Goal: Task Accomplishment & Management: Manage account settings

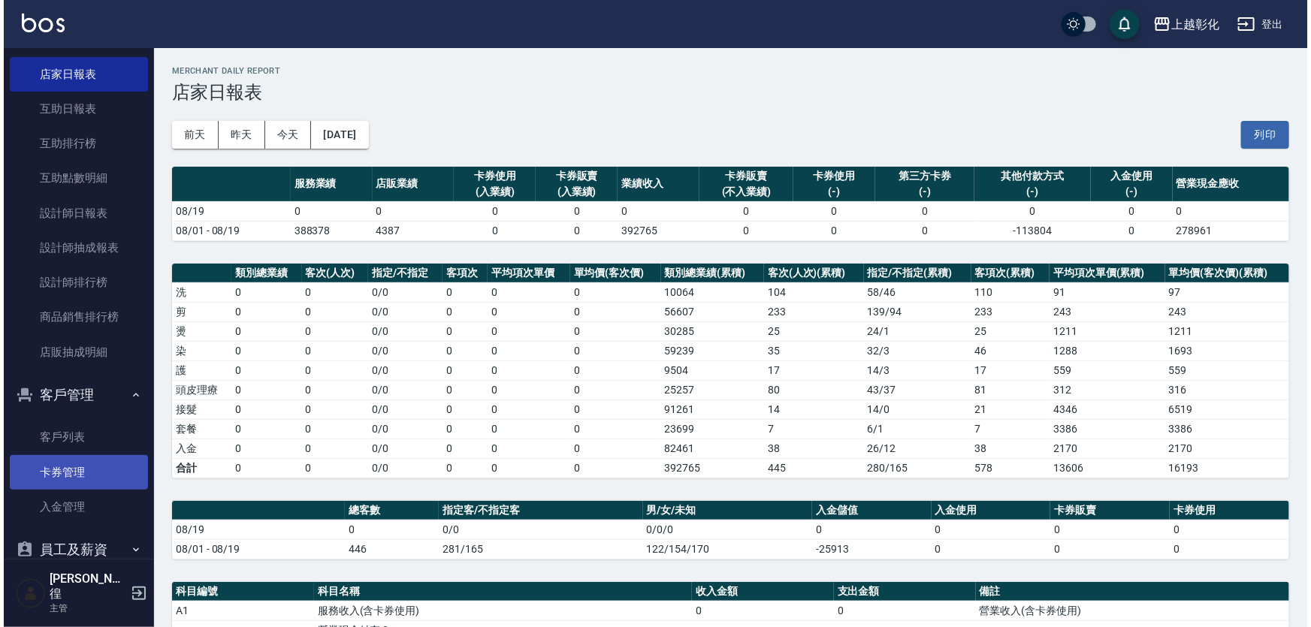
scroll to position [500, 0]
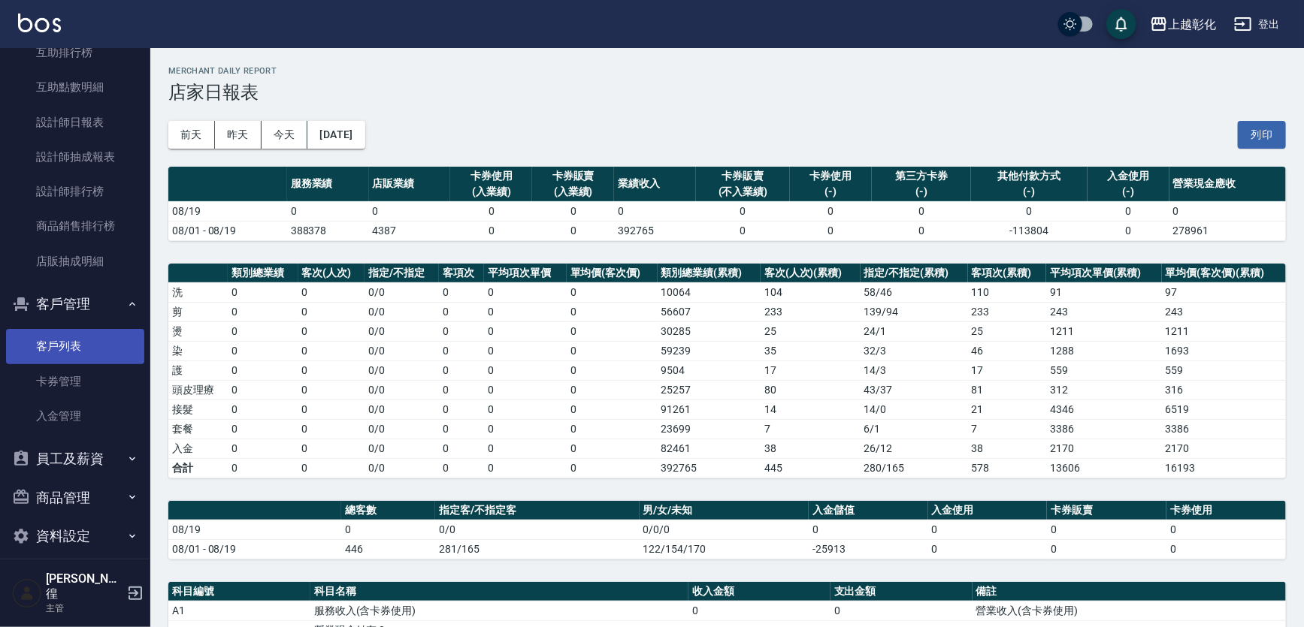
click at [68, 360] on link "客戶列表" at bounding box center [75, 346] width 138 height 35
click at [80, 336] on link "客戶列表" at bounding box center [75, 346] width 138 height 35
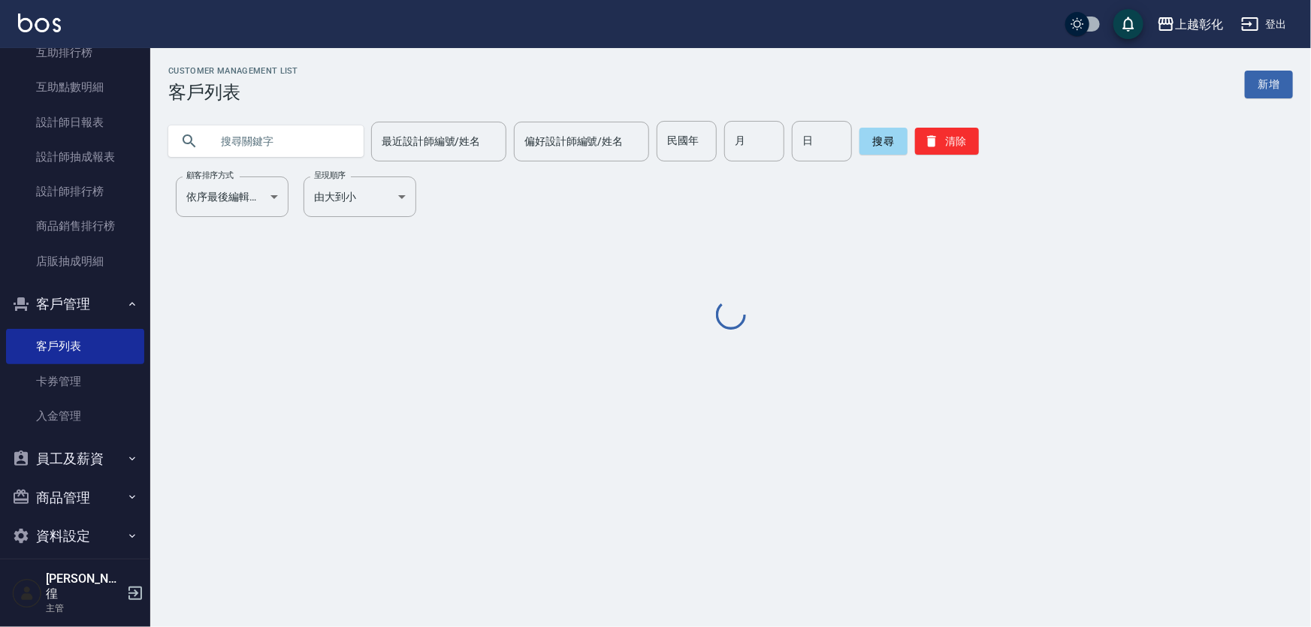
click at [258, 113] on div "最近設計師編號/姓名 最近設計師編號/姓名 偏好設計師編號/姓名 偏好設計師編號/姓名 民國年 民國年 月 月 日 日 搜尋 清除" at bounding box center [721, 132] width 1143 height 59
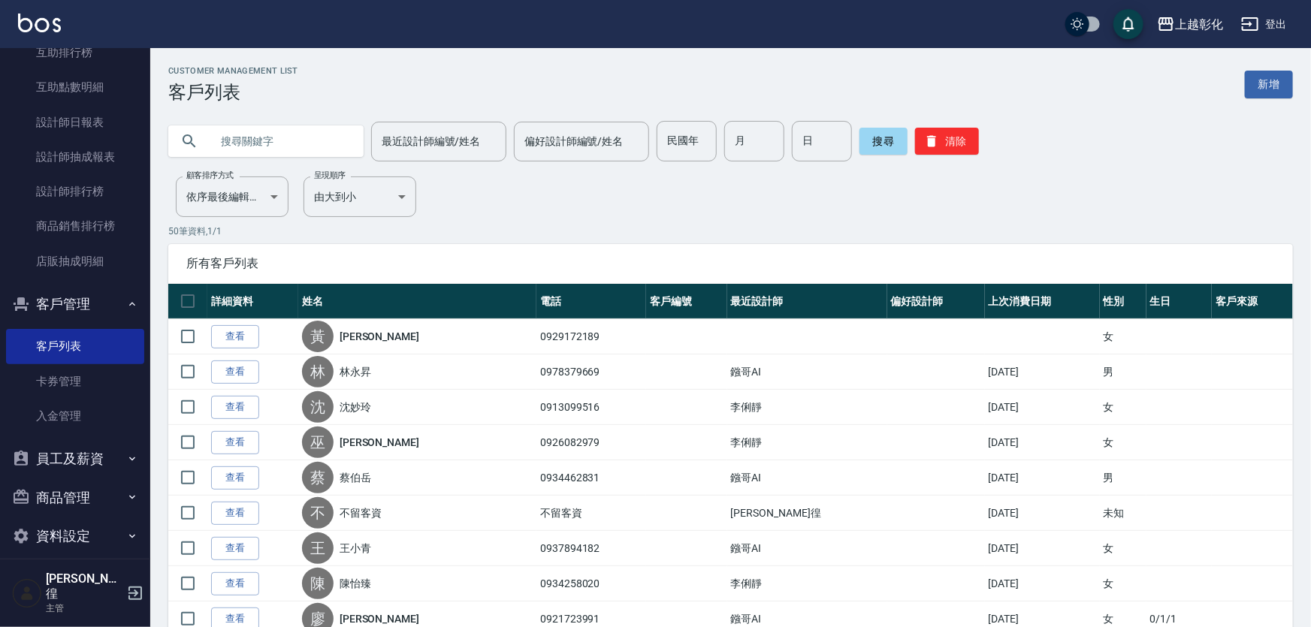
click at [258, 128] on input "text" at bounding box center [280, 141] width 141 height 41
type input "0976318177"
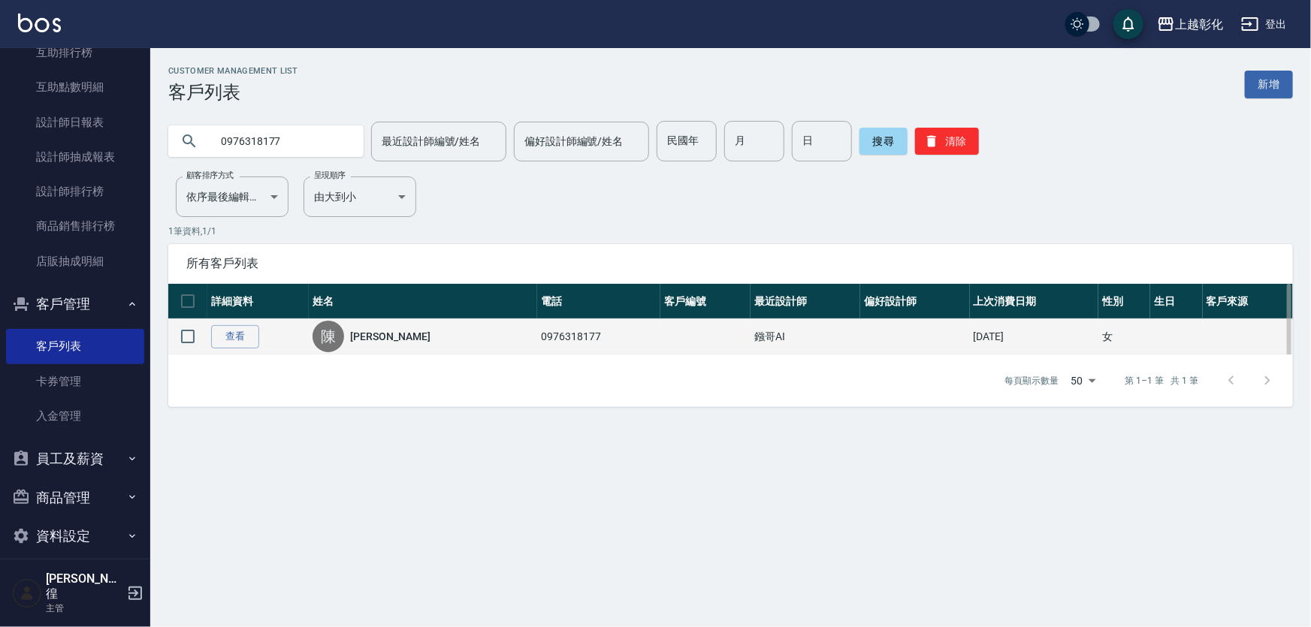
click at [349, 355] on td "陳 陳慧珍" at bounding box center [423, 336] width 228 height 35
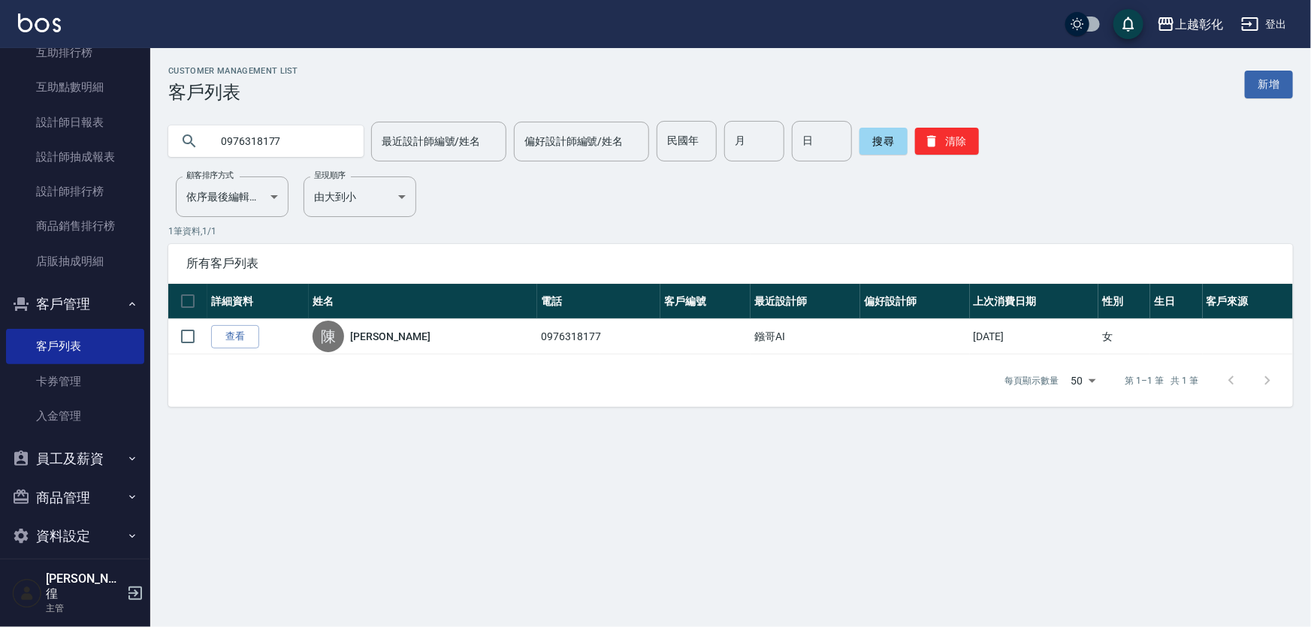
click at [252, 346] on link "查看" at bounding box center [235, 336] width 48 height 23
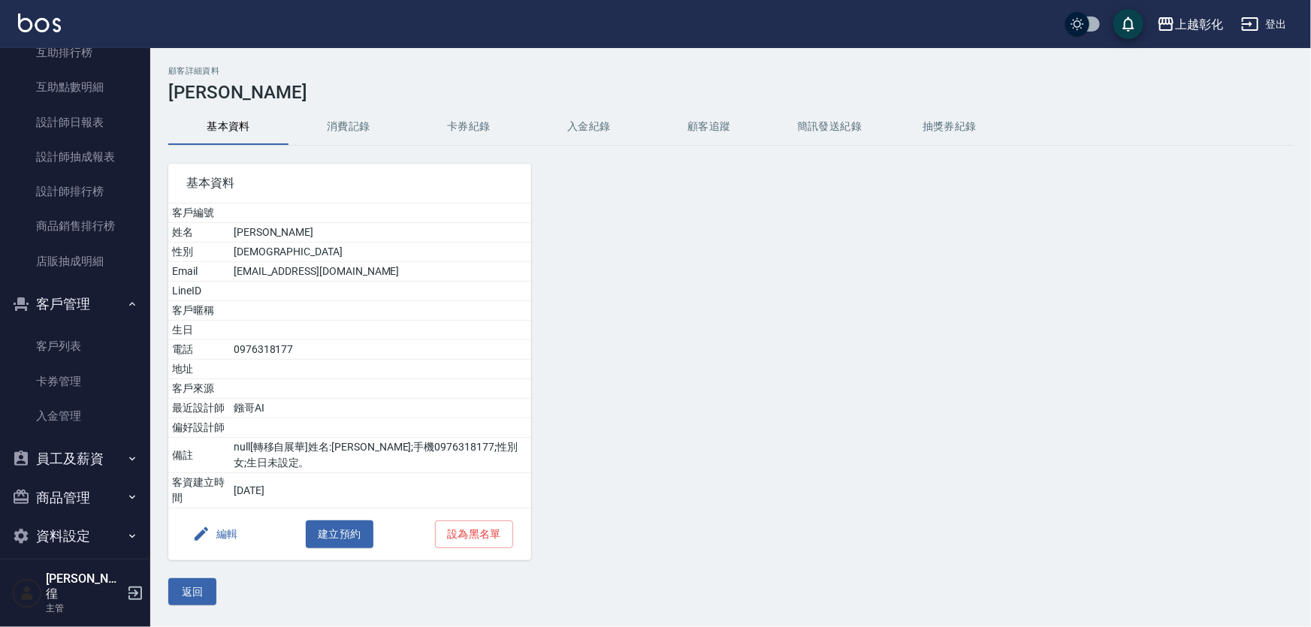
click at [597, 128] on button "入金紀錄" at bounding box center [589, 127] width 120 height 36
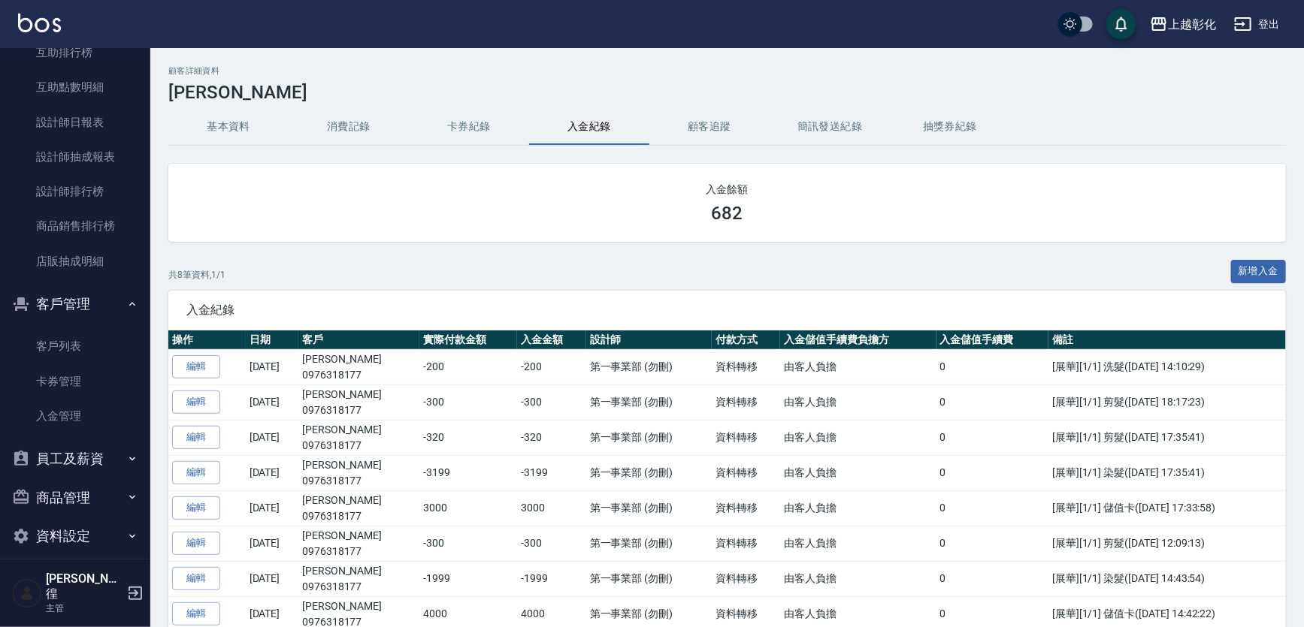
click at [257, 125] on button "基本資料" at bounding box center [228, 127] width 120 height 36
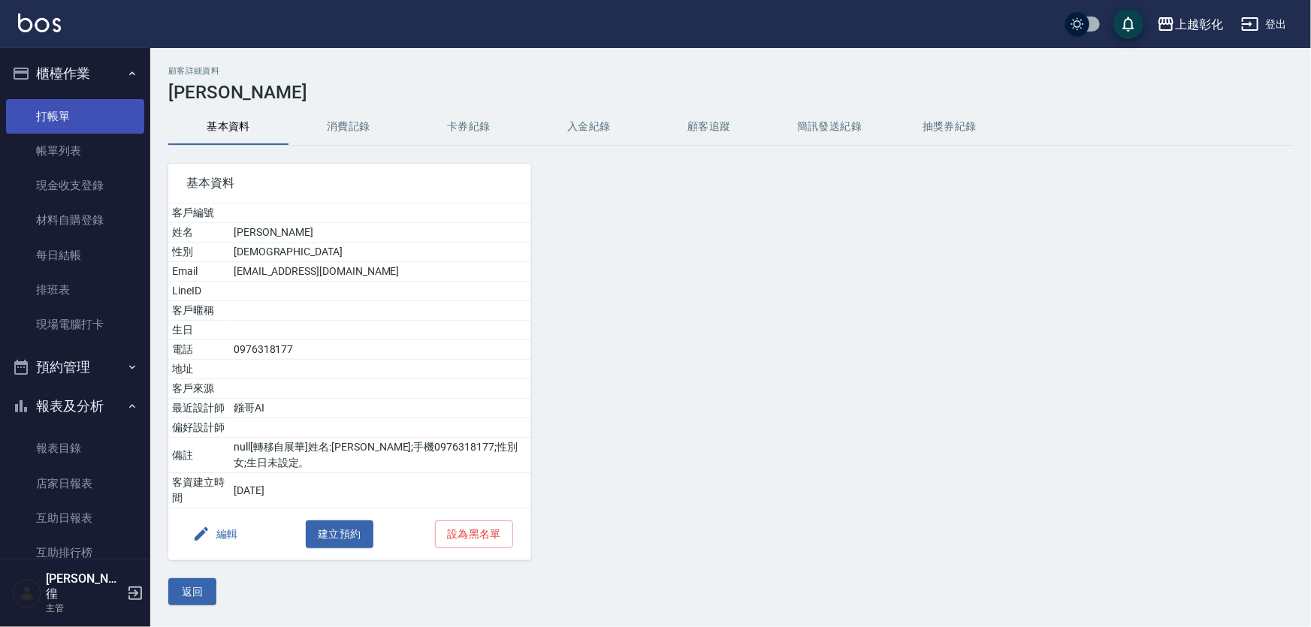
click at [71, 128] on link "打帳單" at bounding box center [75, 116] width 138 height 35
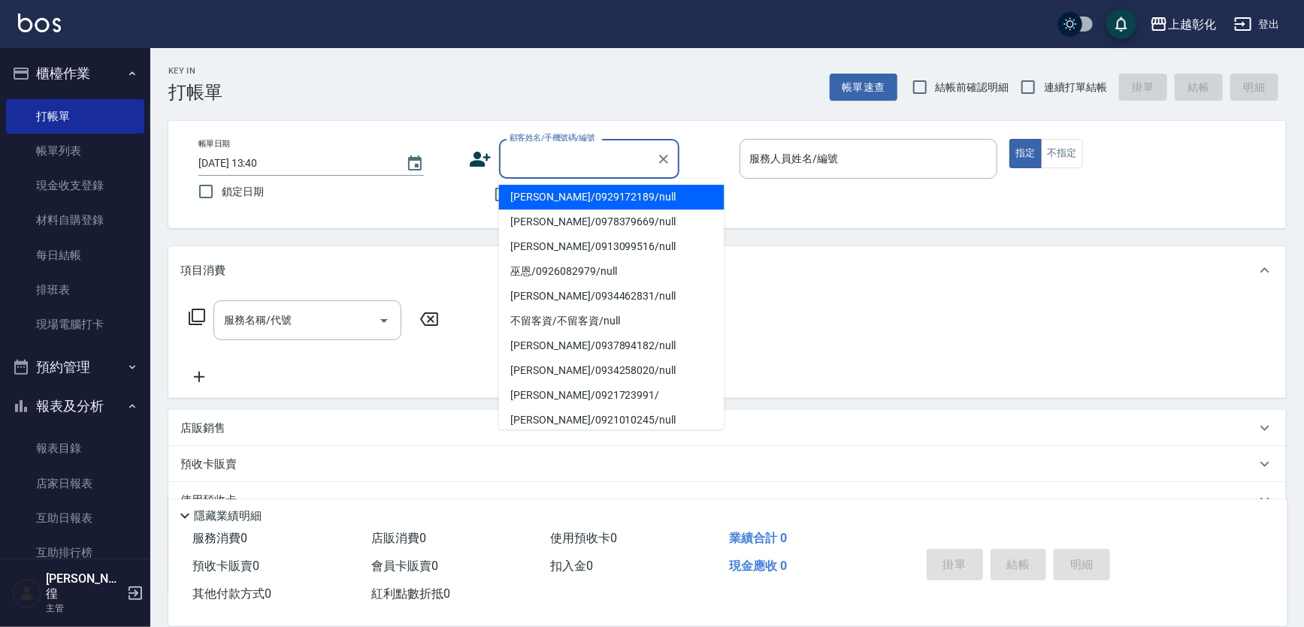
click at [563, 168] on input "顧客姓名/手機號碼/編號" at bounding box center [578, 159] width 144 height 26
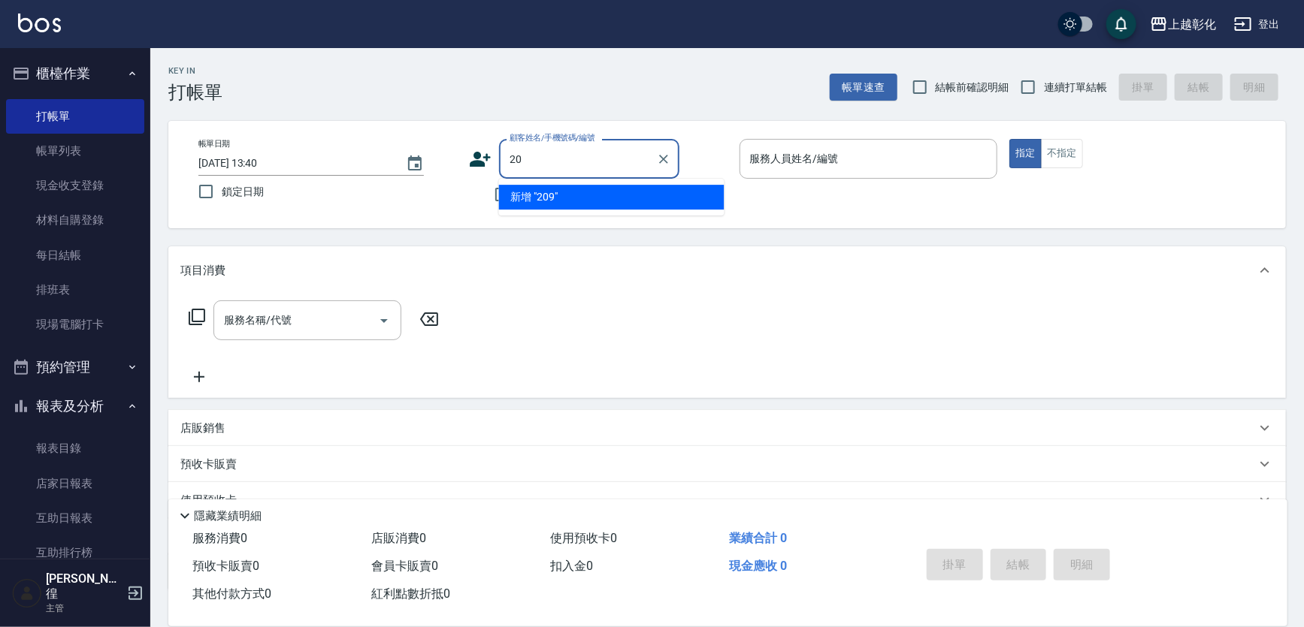
type input "2"
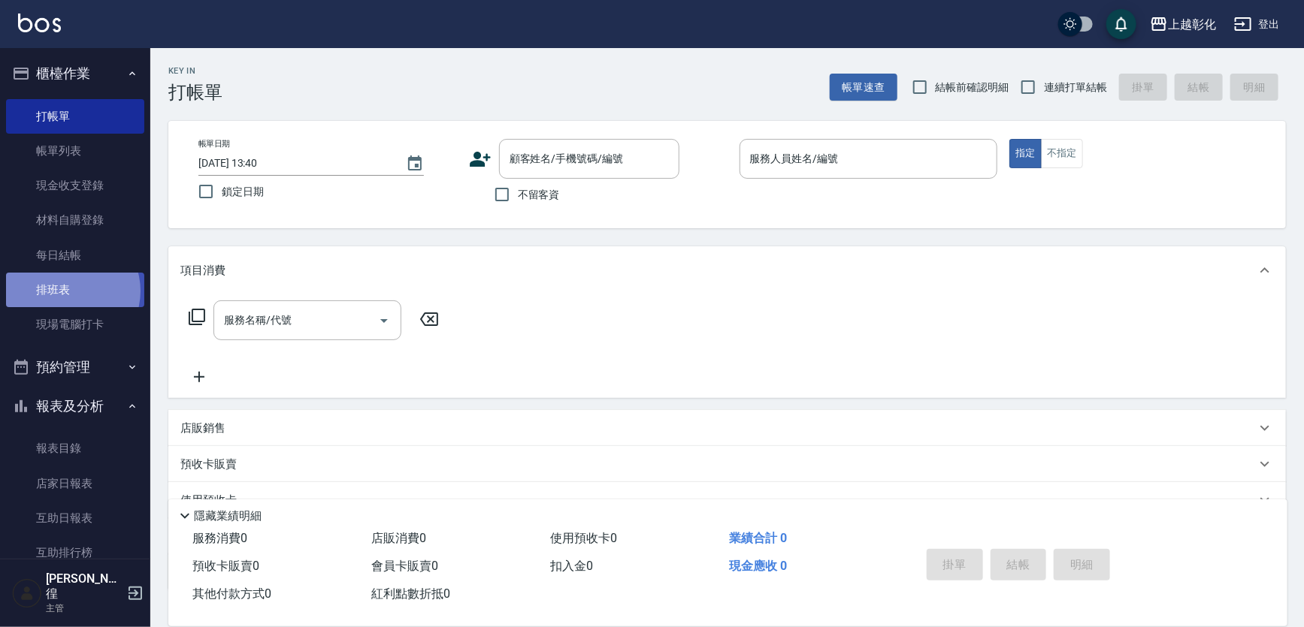
click at [68, 292] on link "排班表" at bounding box center [75, 290] width 138 height 35
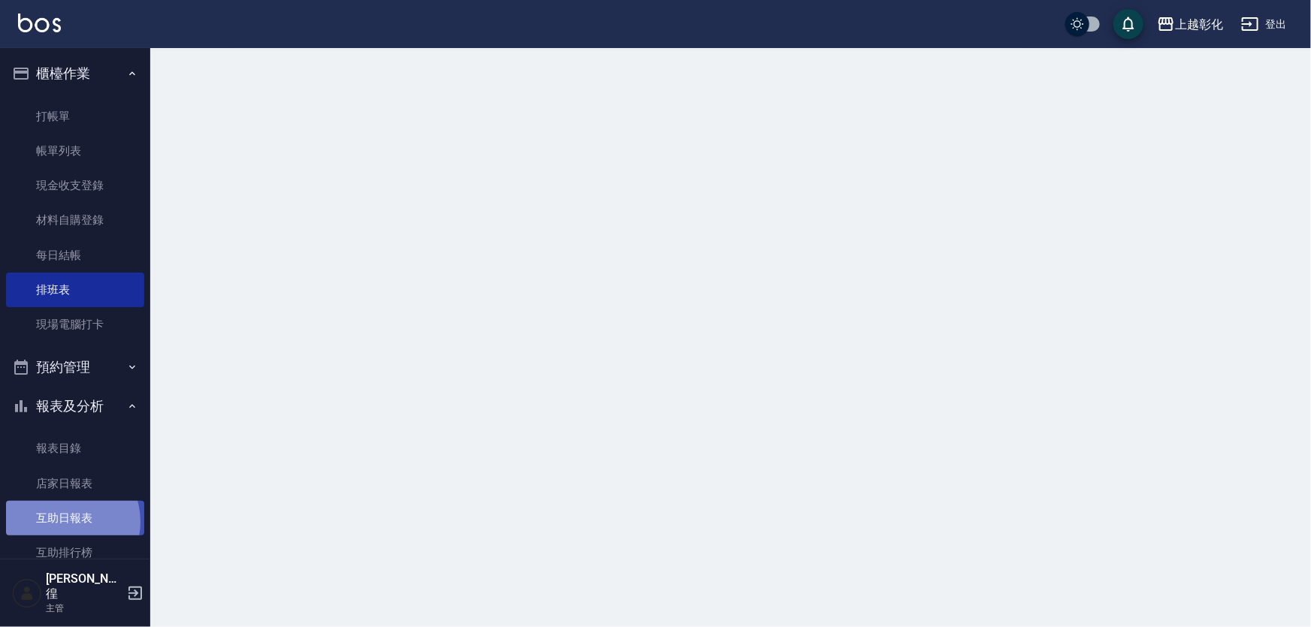
click at [62, 522] on link "互助日報表" at bounding box center [75, 518] width 138 height 35
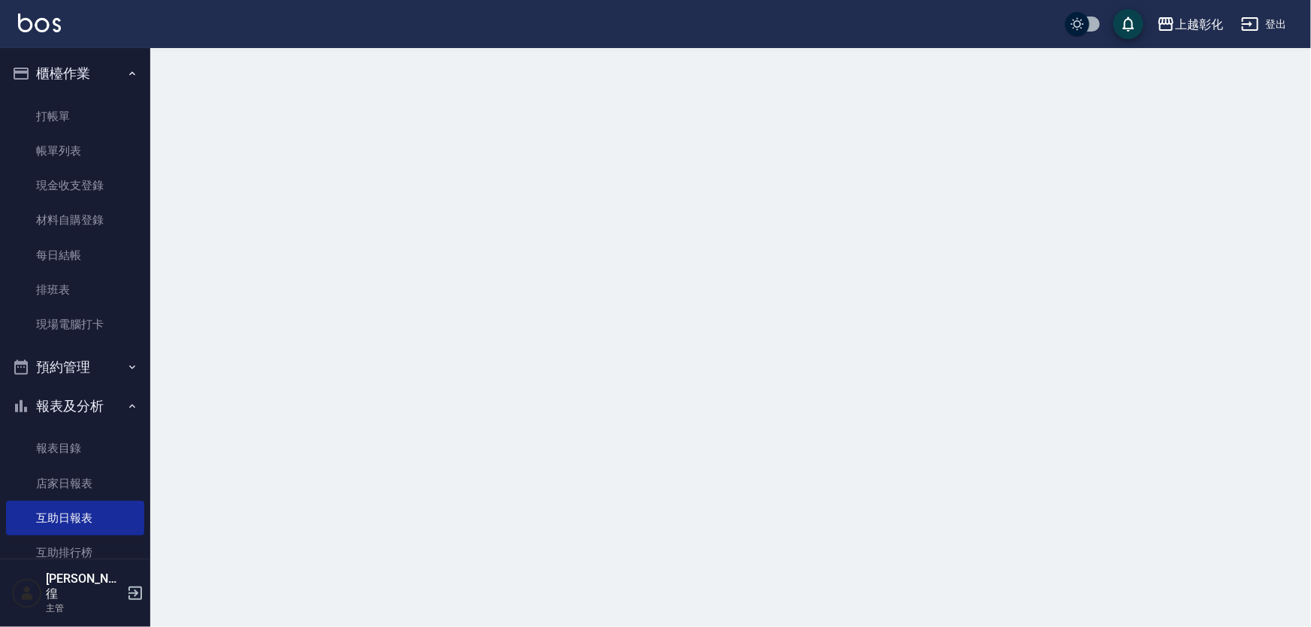
scroll to position [341, 0]
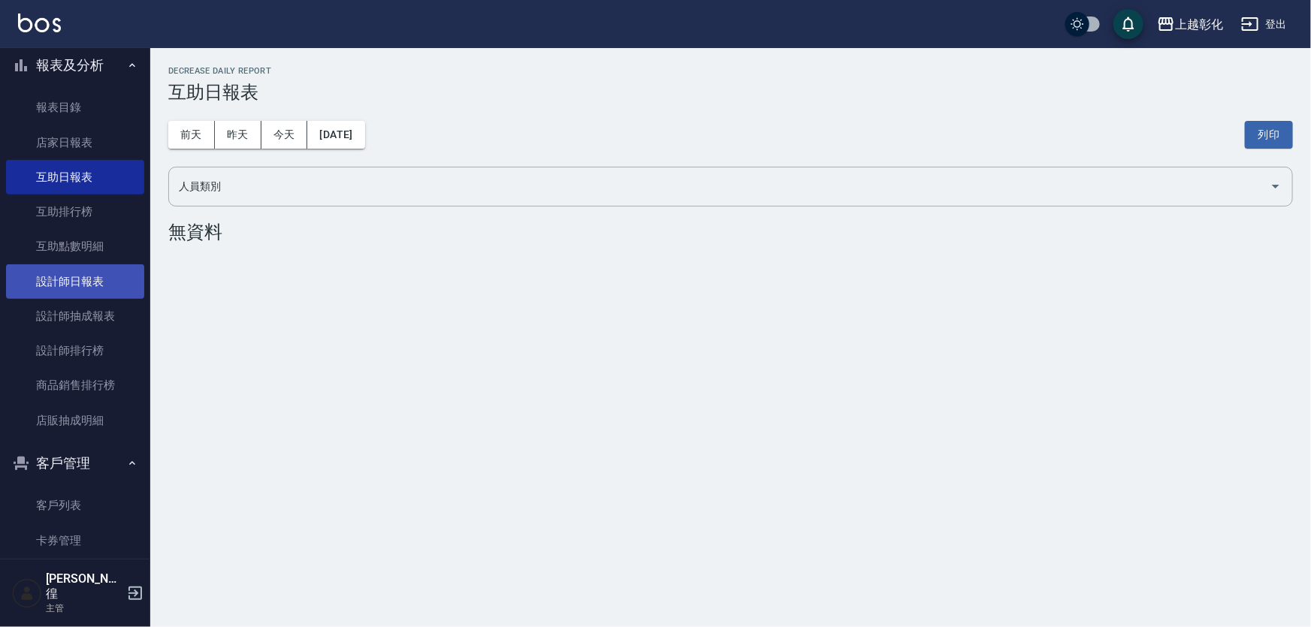
click at [83, 289] on link "設計師日報表" at bounding box center [75, 281] width 138 height 35
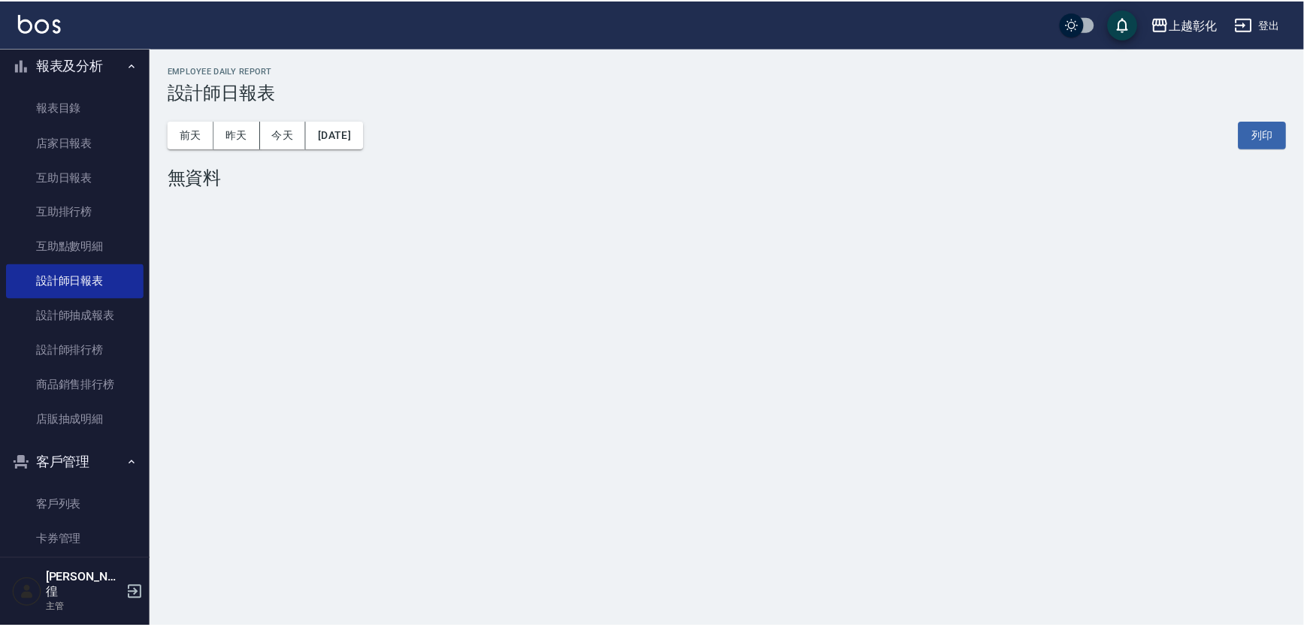
scroll to position [500, 0]
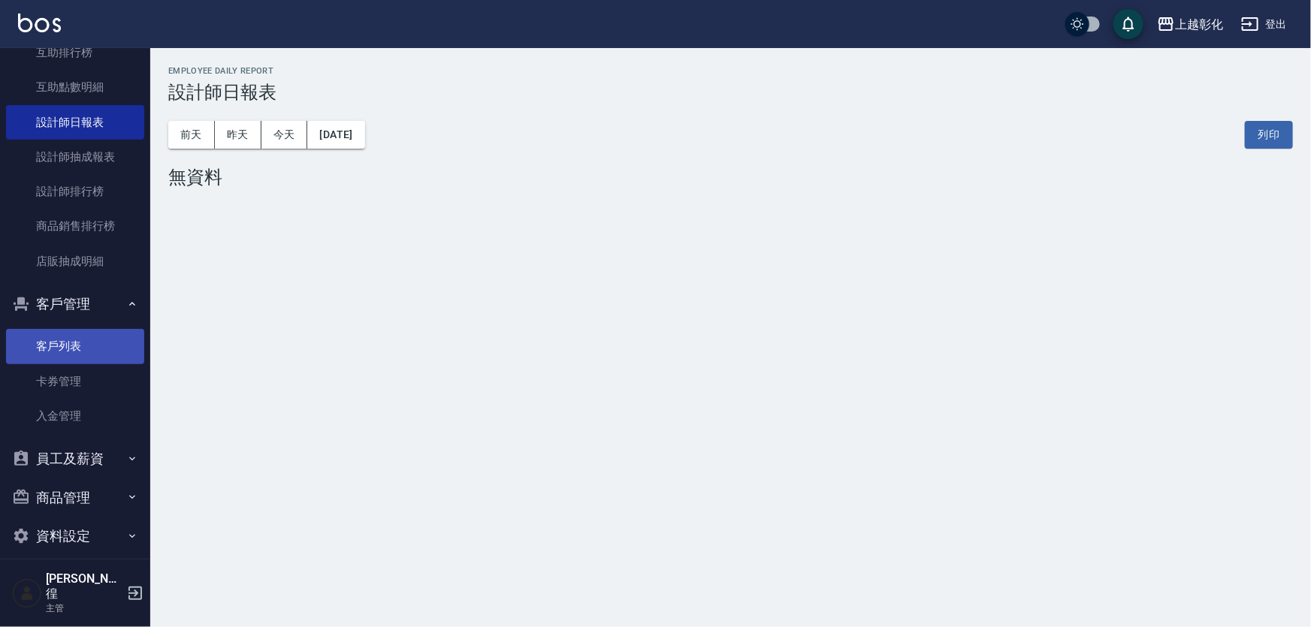
click at [79, 361] on link "客戶列表" at bounding box center [75, 346] width 138 height 35
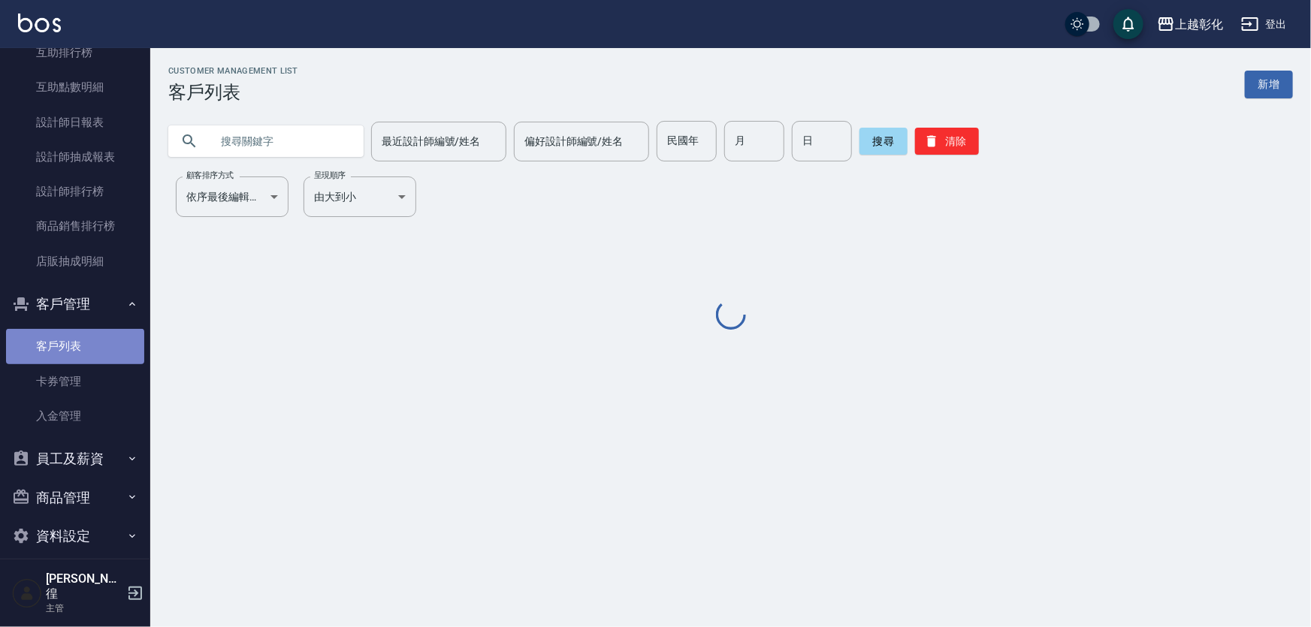
click at [79, 350] on link "客戶列表" at bounding box center [75, 346] width 138 height 35
click at [337, 165] on div "Customer Management List 客戶列表 新增 最近設計師編號/姓名 最近設計師編號/姓名 偏好設計師編號/姓名 偏好設計師編號/姓名 民國…" at bounding box center [730, 199] width 1161 height 267
click at [336, 145] on input "text" at bounding box center [280, 141] width 141 height 41
type input "0963110666"
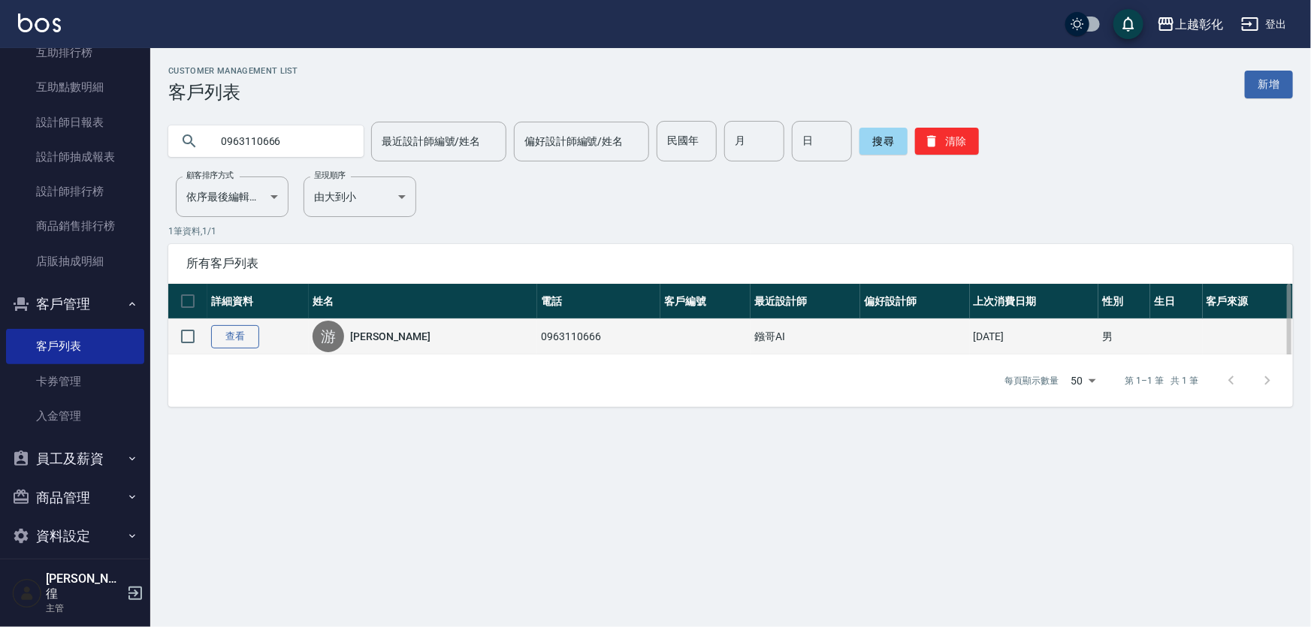
click at [259, 343] on link "查看" at bounding box center [235, 336] width 48 height 23
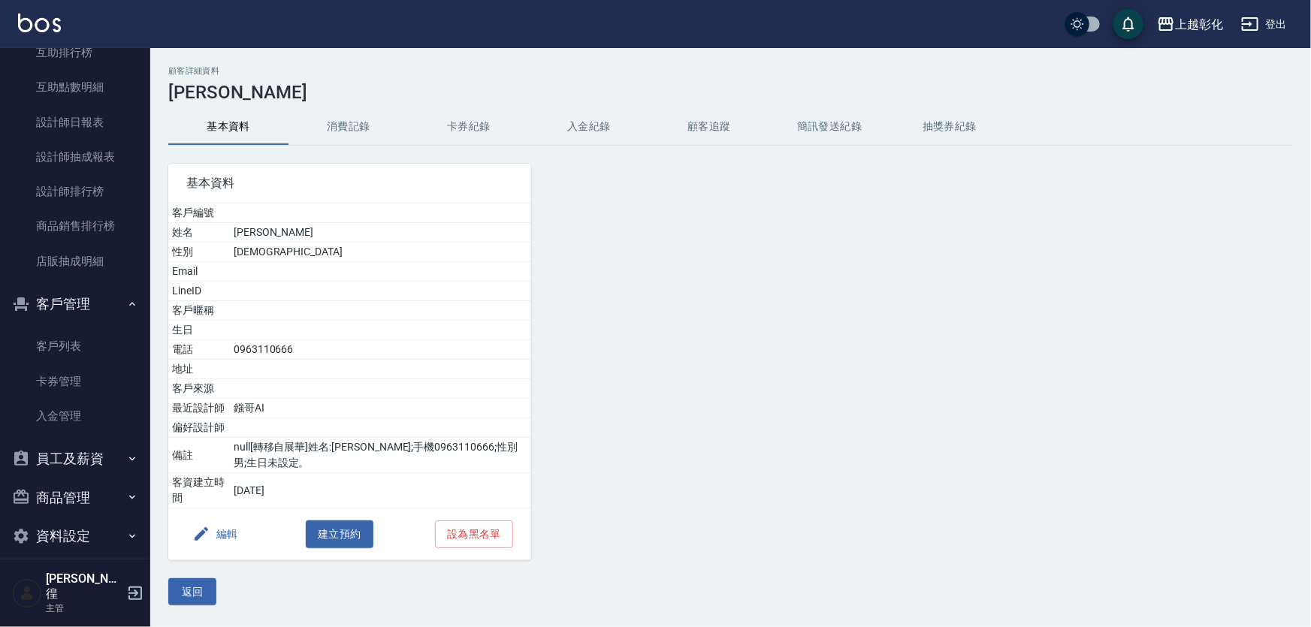
click at [573, 143] on button "入金紀錄" at bounding box center [589, 127] width 120 height 36
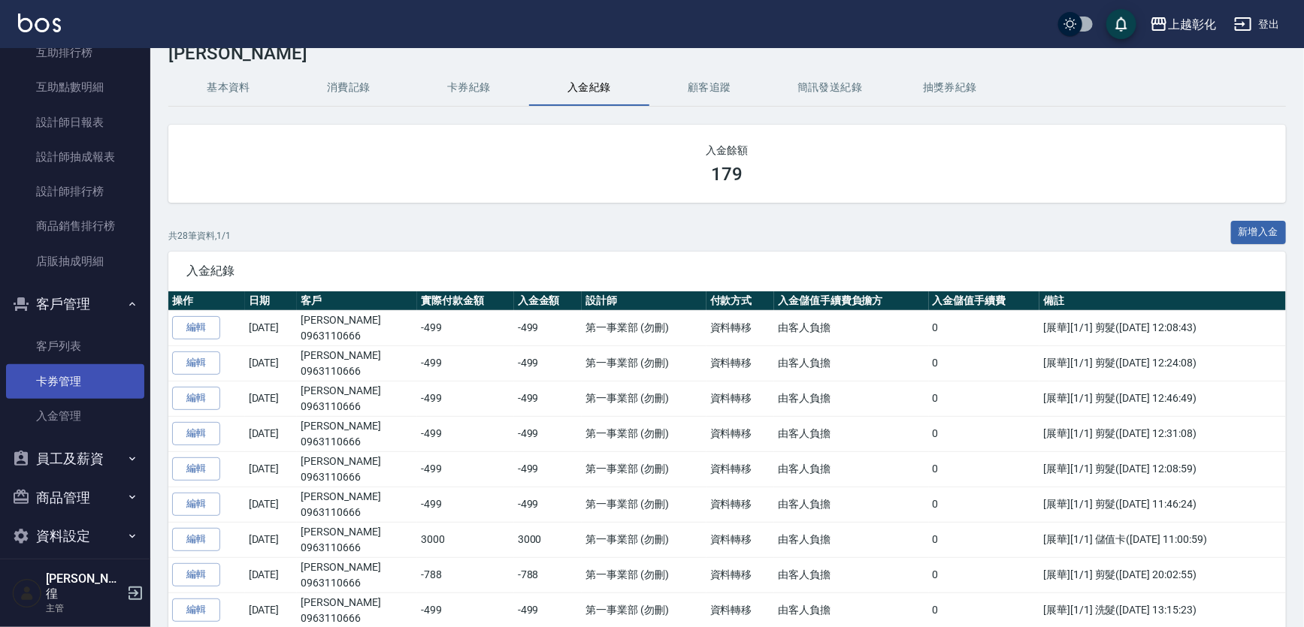
scroll to position [68, 0]
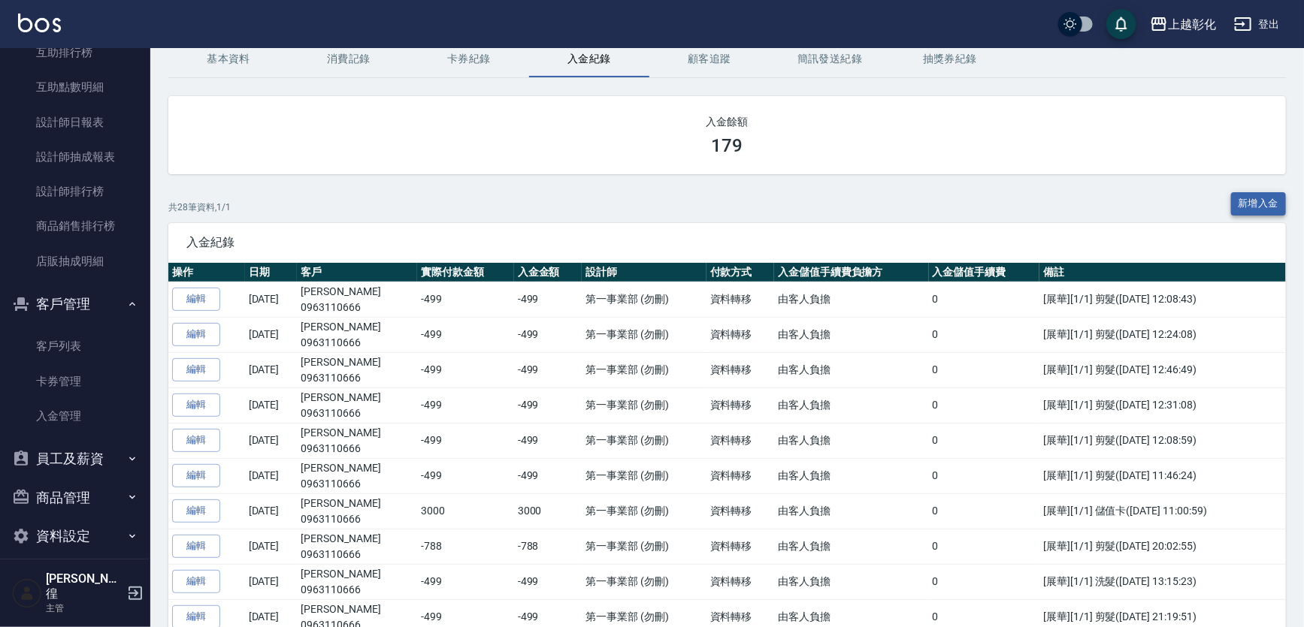
click at [1252, 200] on button "新增入金" at bounding box center [1259, 203] width 56 height 23
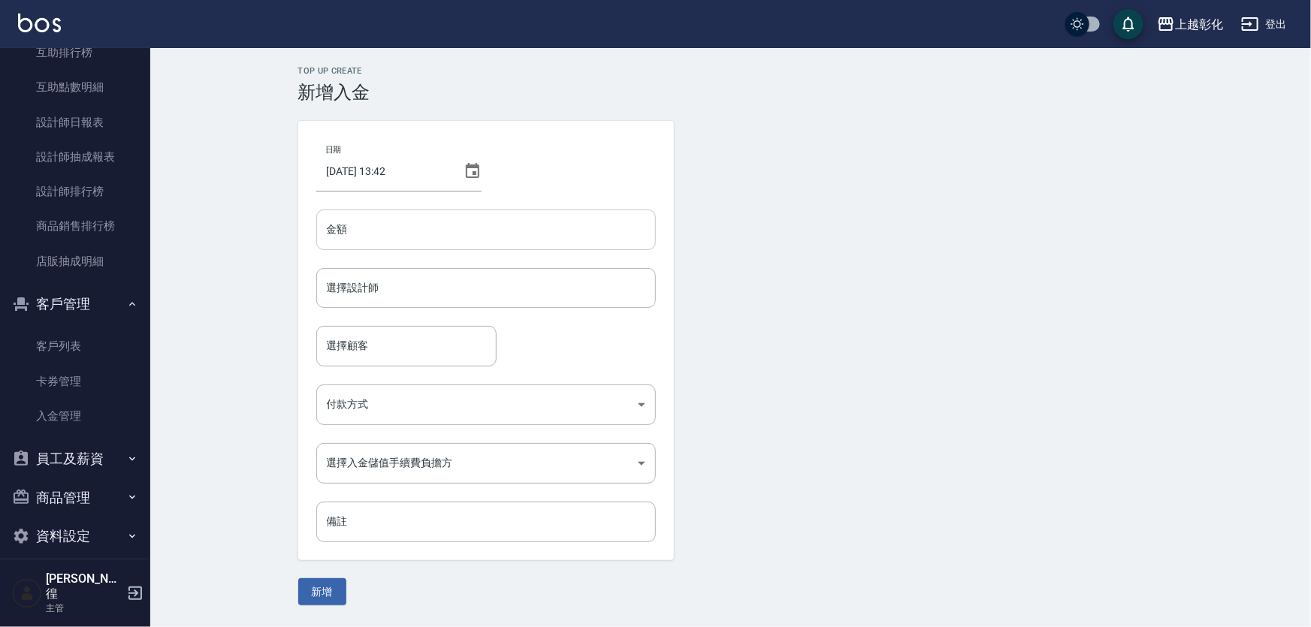
click at [470, 238] on input "金額" at bounding box center [486, 230] width 340 height 41
type input "3000"
click at [298, 579] on button "新增" at bounding box center [322, 593] width 48 height 28
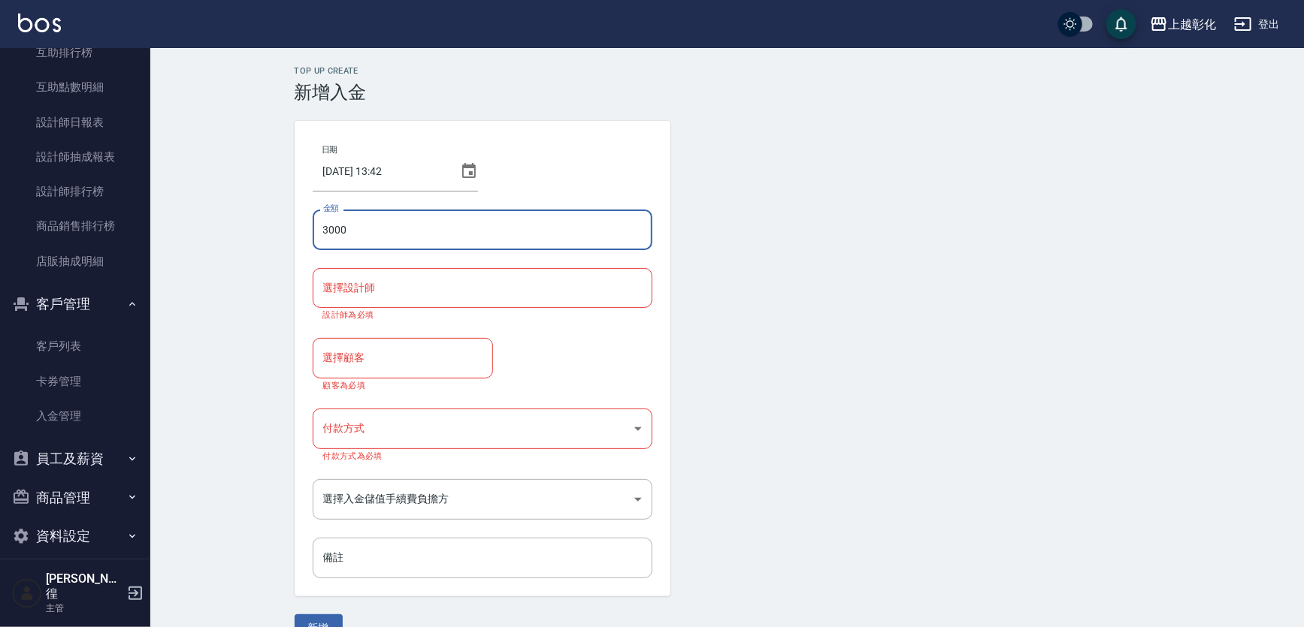
click at [430, 304] on div "選擇設計師" at bounding box center [483, 288] width 340 height 40
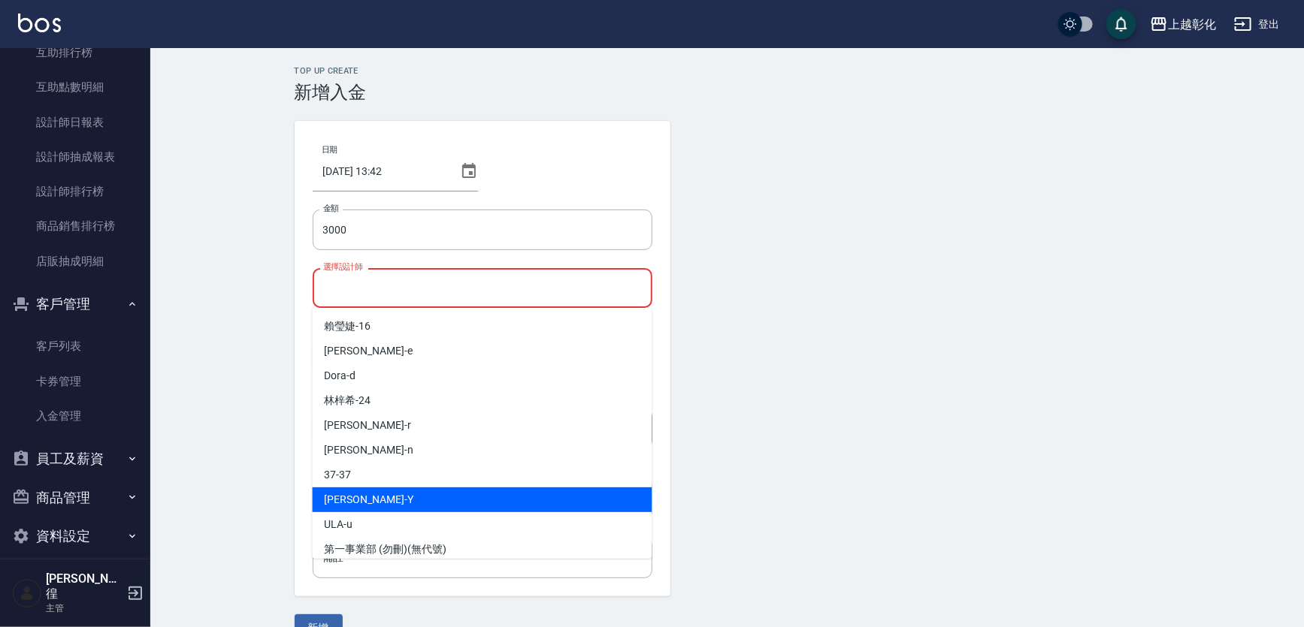
scroll to position [107, 0]
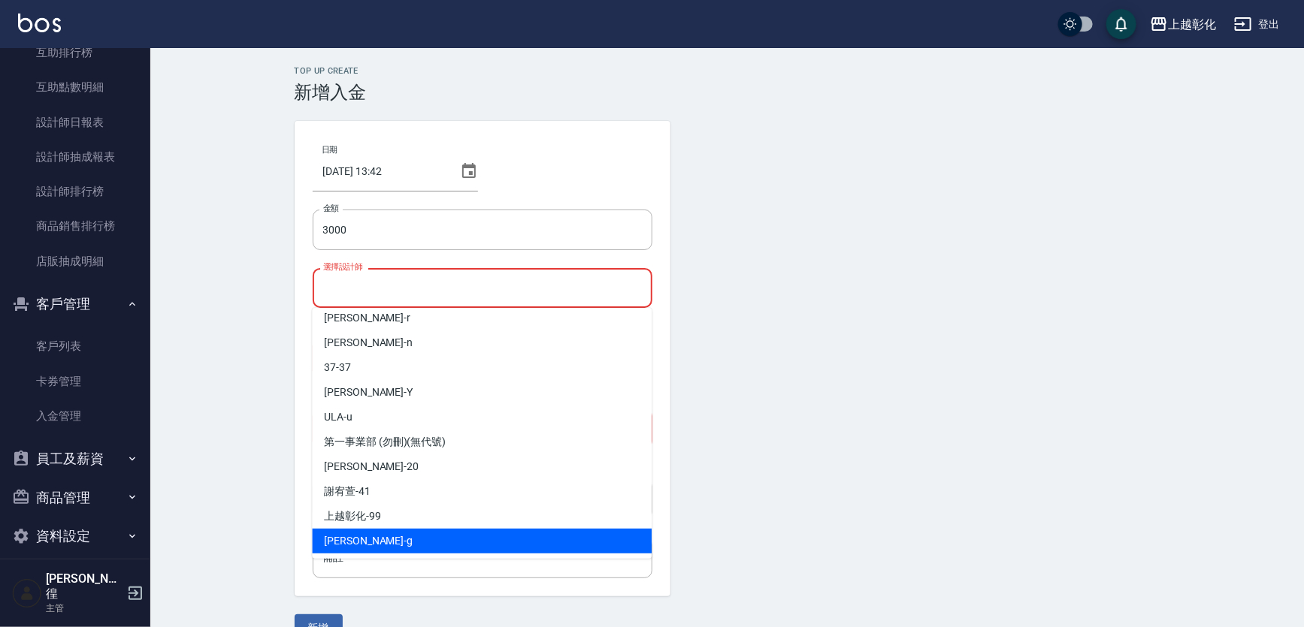
click at [362, 531] on div "Gary -g" at bounding box center [482, 541] width 340 height 25
type input "Gary-g"
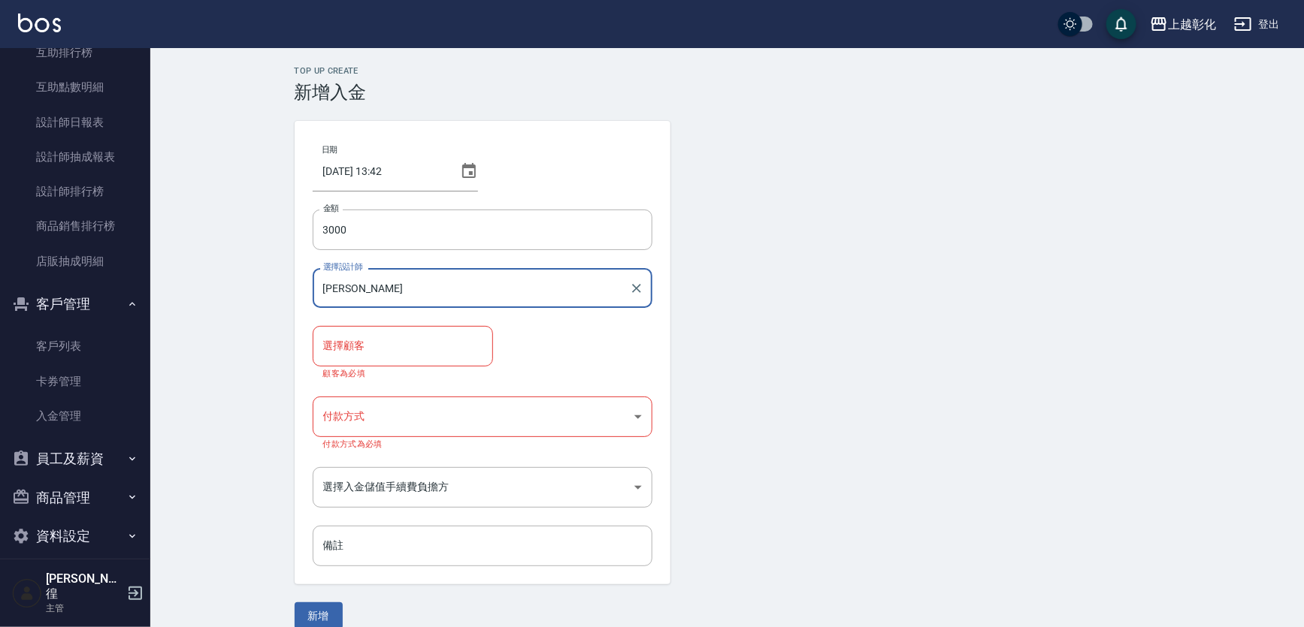
click at [400, 354] on input "選擇顧客" at bounding box center [402, 346] width 167 height 26
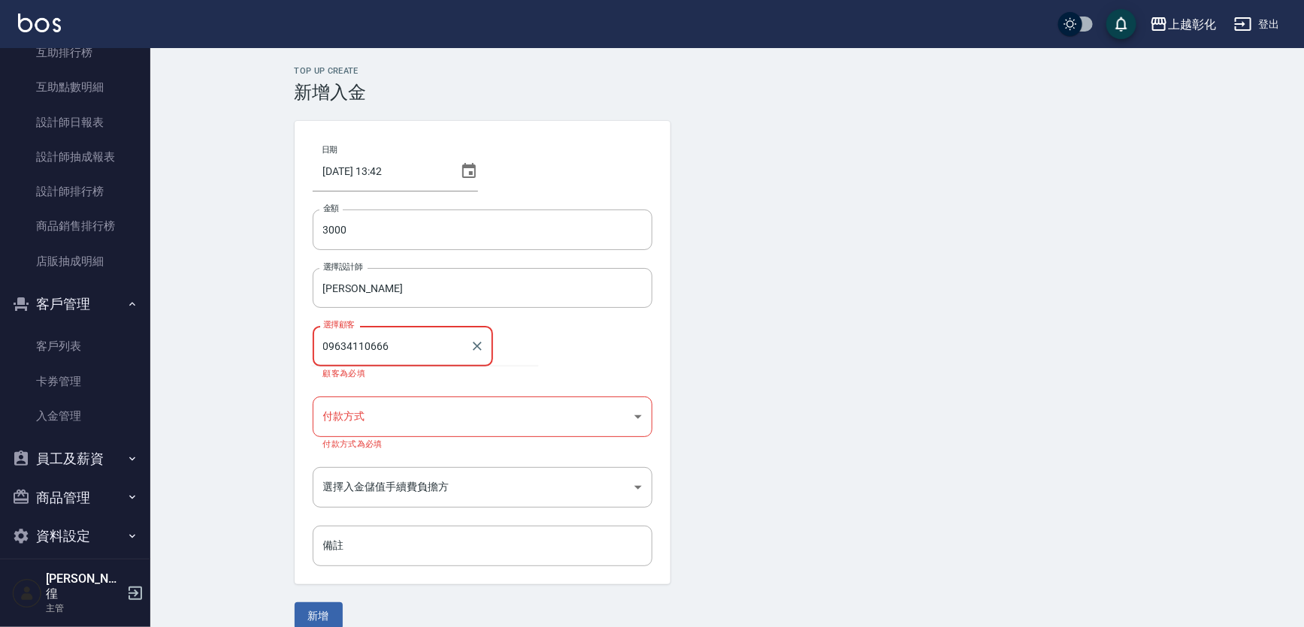
click at [352, 345] on input "09634110666" at bounding box center [391, 346] width 144 height 26
click at [409, 349] on input "0963110666" at bounding box center [391, 346] width 144 height 26
click at [403, 376] on span "游竣凱 / 0963110666" at bounding box center [424, 384] width 225 height 25
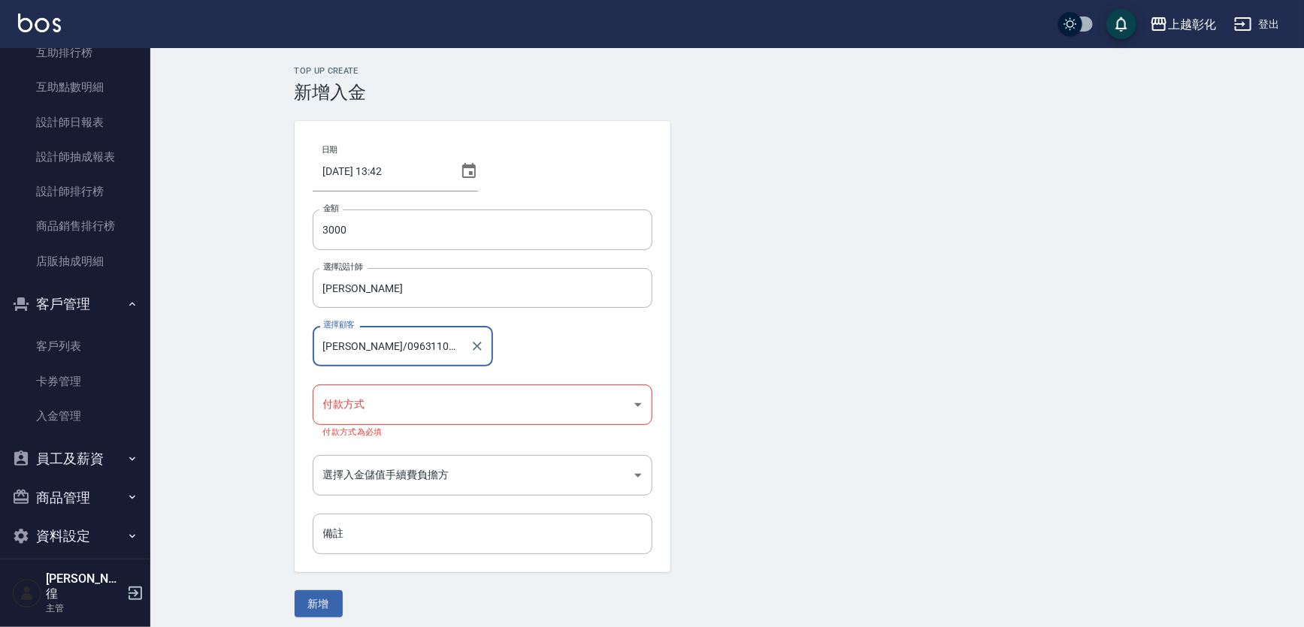
type input "游竣凱/0963110666"
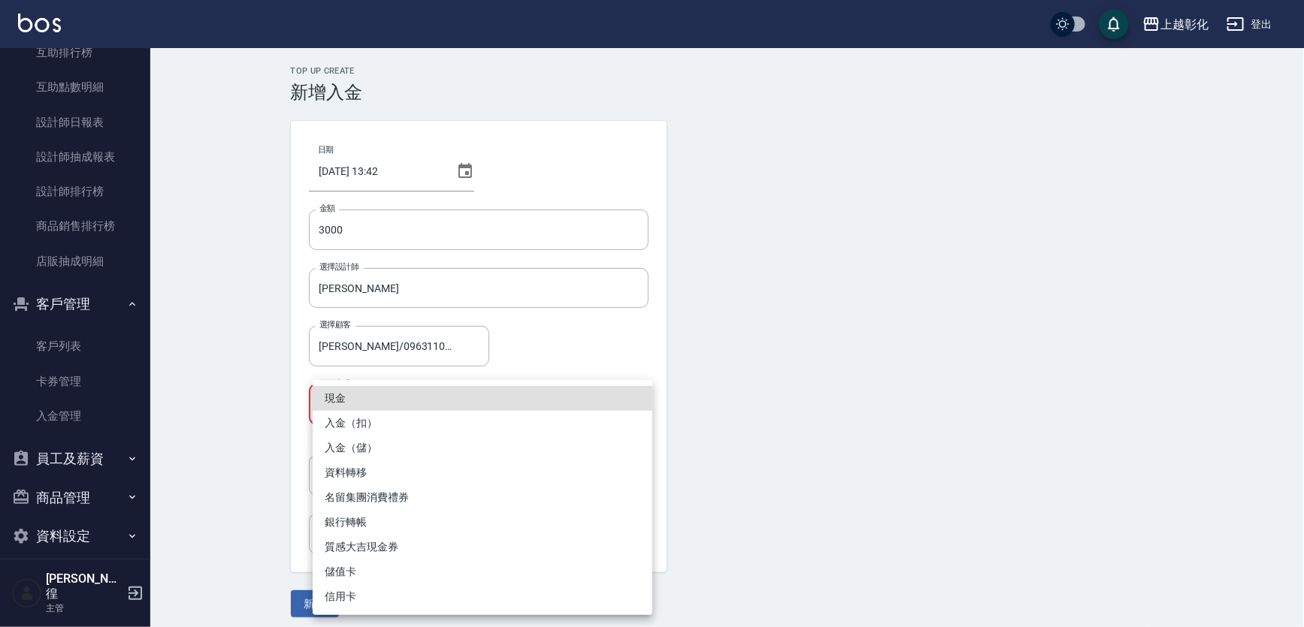
click at [400, 385] on body "上越彰化 登出 櫃檯作業 打帳單 帳單列表 現金收支登錄 材料自購登錄 每日結帳 排班表 現場電腦打卡 預約管理 預約管理 單日預約紀錄 單週預約紀錄 報表及…" at bounding box center [652, 318] width 1304 height 636
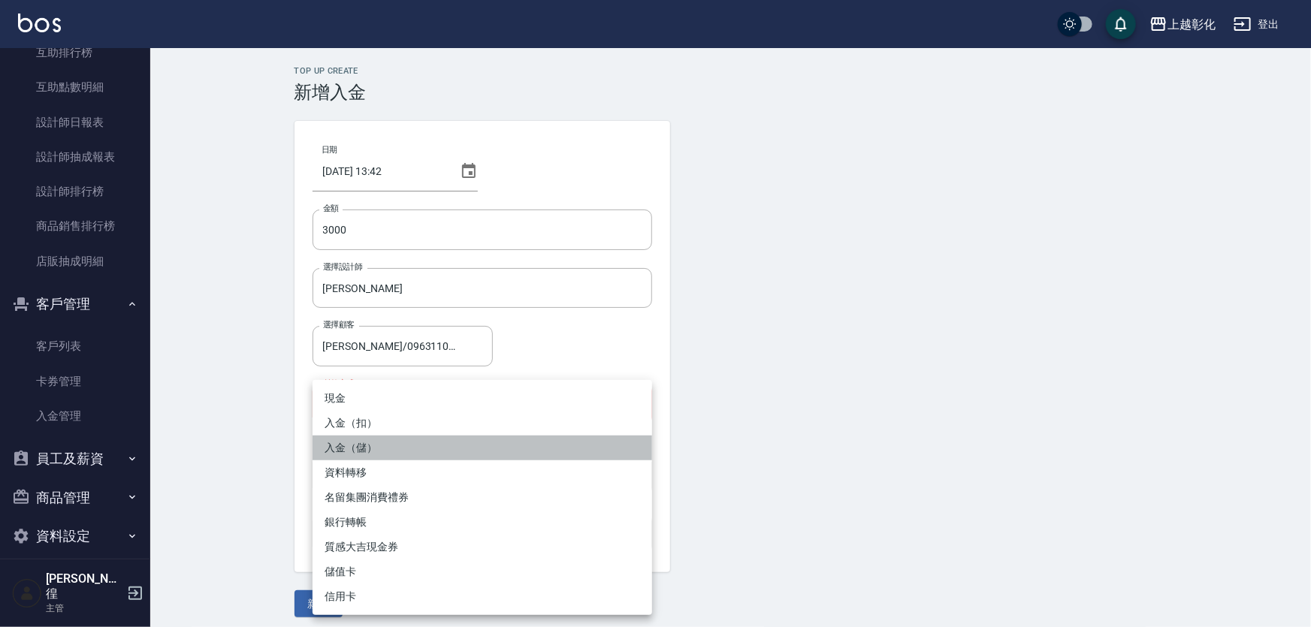
click at [389, 453] on li "入金（儲）" at bounding box center [483, 448] width 340 height 25
type input "入金（儲）"
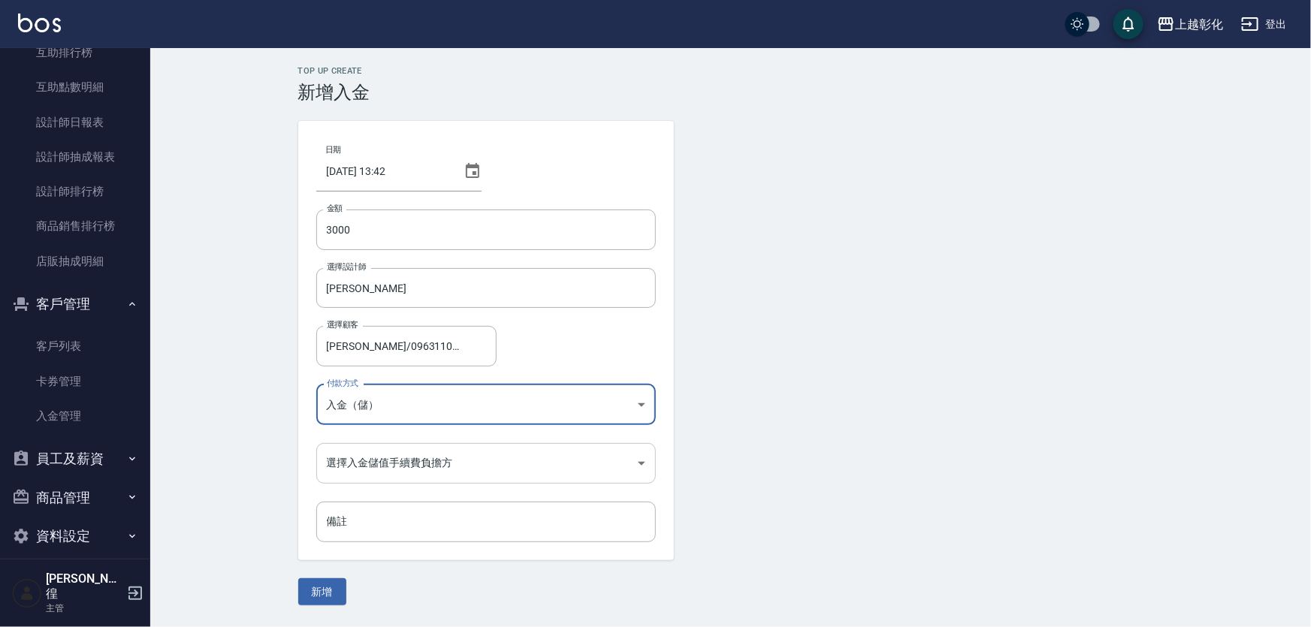
click at [396, 458] on body "上越彰化 登出 櫃檯作業 打帳單 帳單列表 現金收支登錄 材料自購登錄 每日結帳 排班表 現場電腦打卡 預約管理 預約管理 單日預約紀錄 單週預約紀錄 報表及…" at bounding box center [655, 313] width 1311 height 627
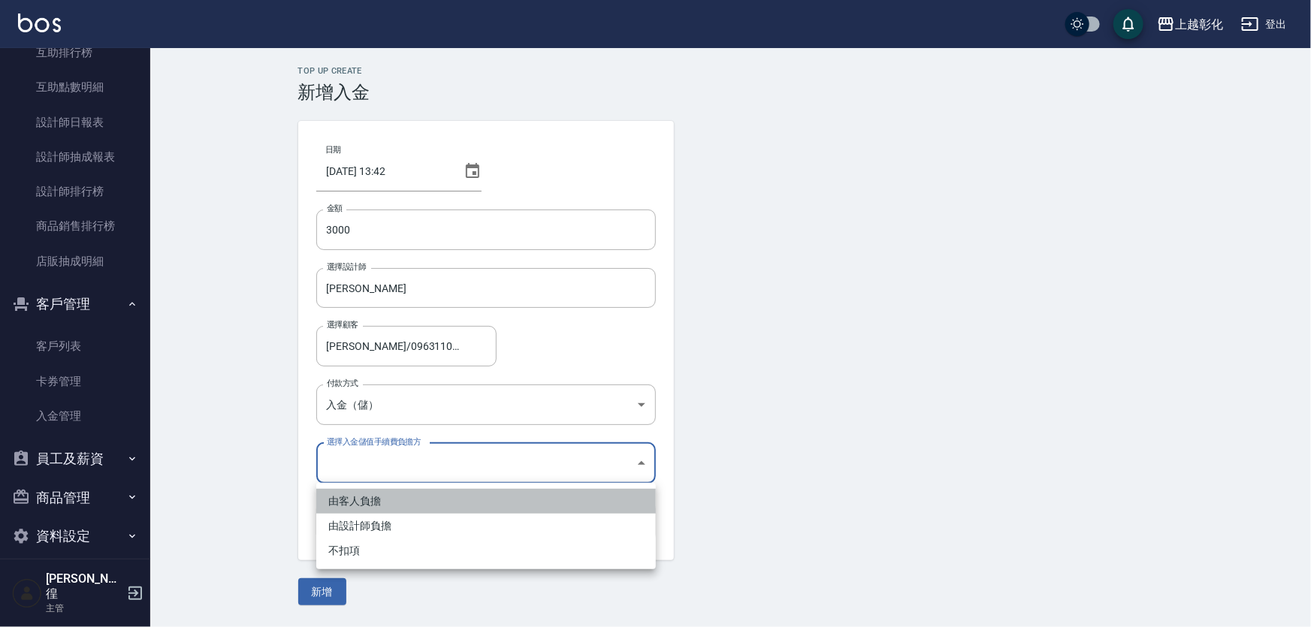
click at [380, 496] on li "由客人負擔" at bounding box center [486, 501] width 340 height 25
type input "BYCUSTOMER"
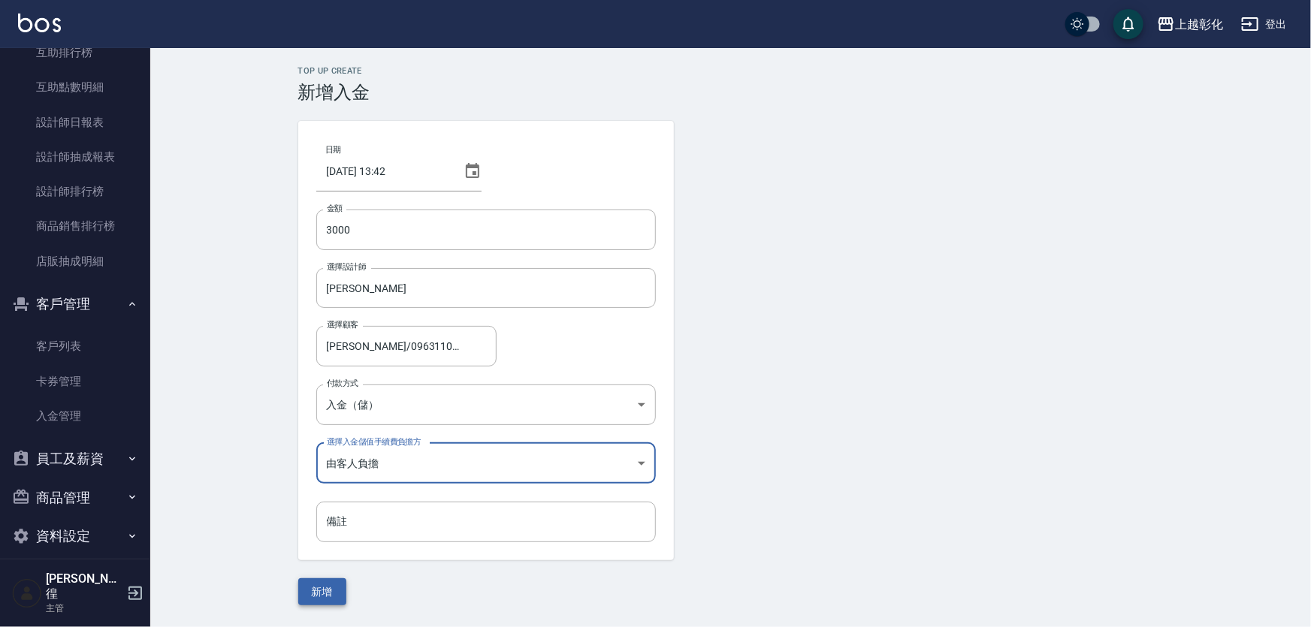
click at [319, 580] on button "新增" at bounding box center [322, 593] width 48 height 28
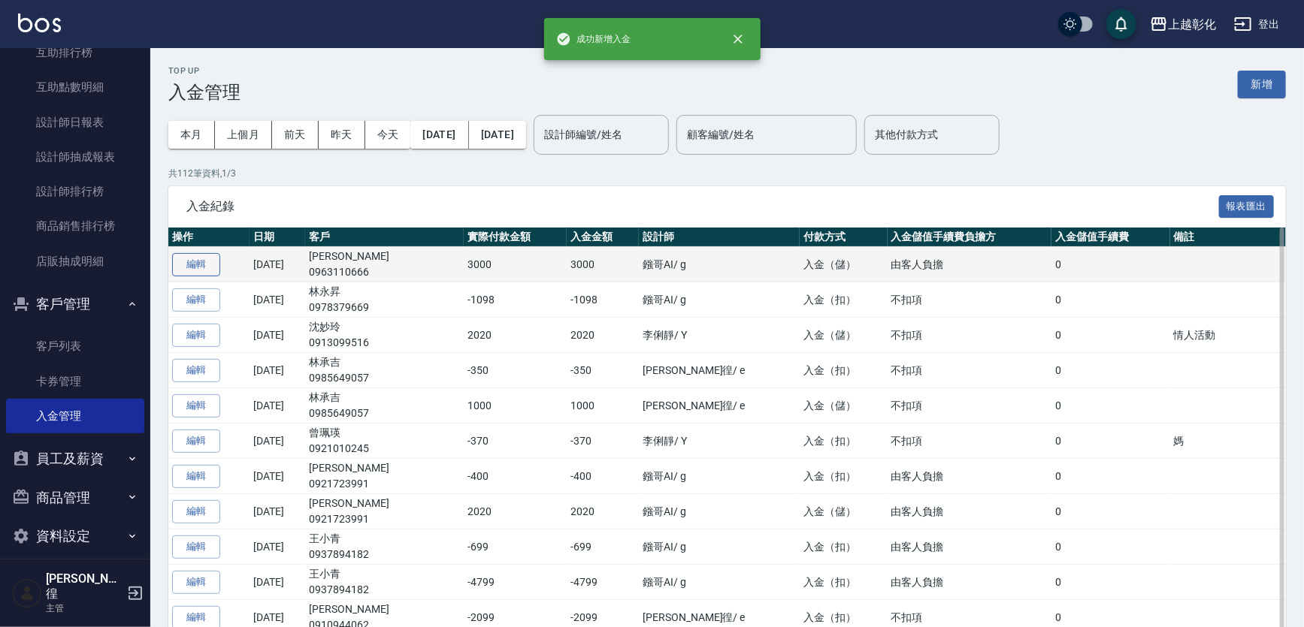
click at [217, 276] on button "編輯" at bounding box center [196, 264] width 48 height 23
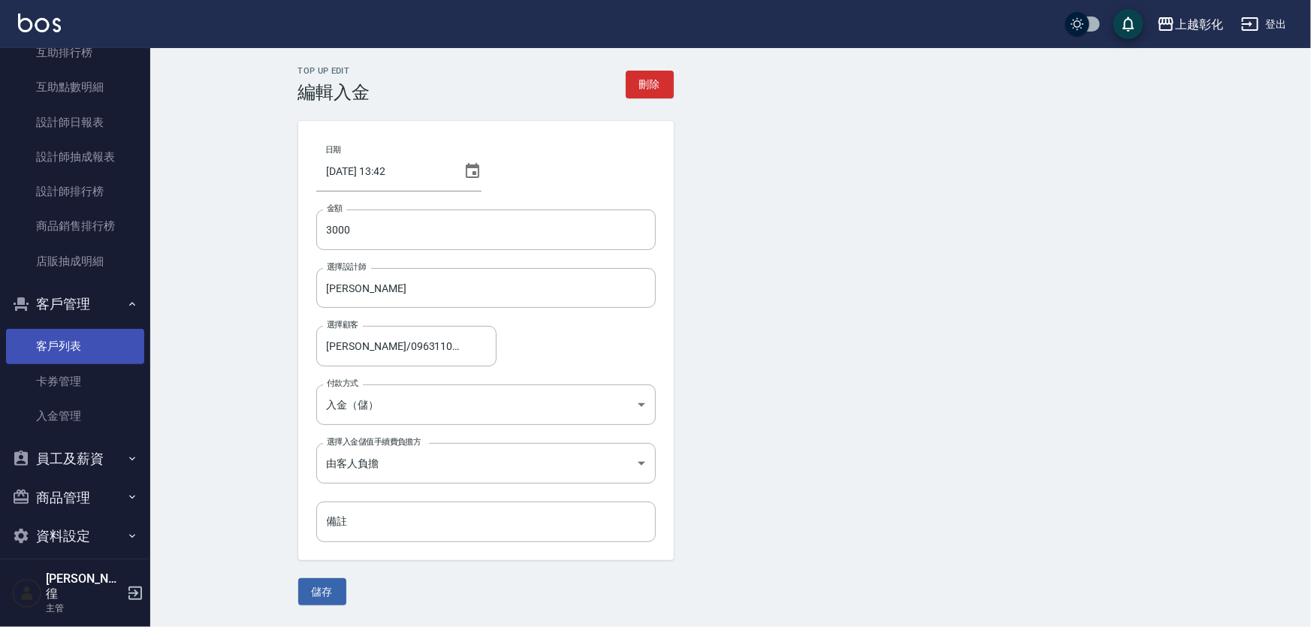
click at [39, 350] on link "客戶列表" at bounding box center [75, 346] width 138 height 35
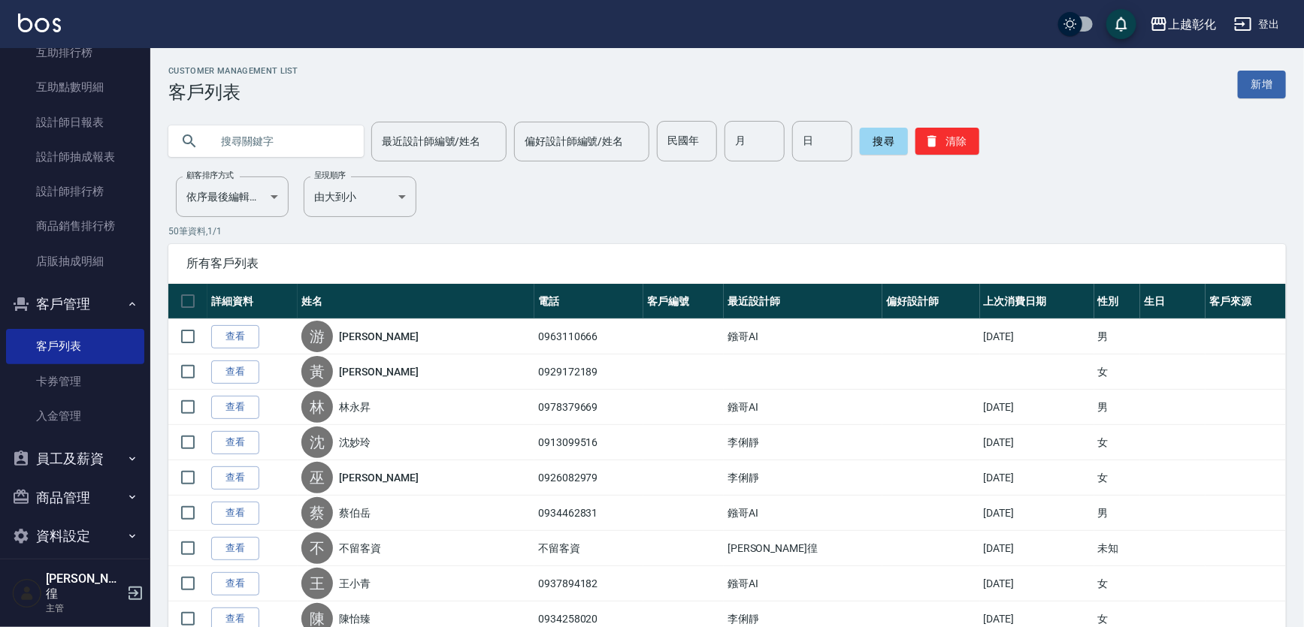
click at [271, 142] on input "text" at bounding box center [280, 141] width 141 height 41
type input "0963"
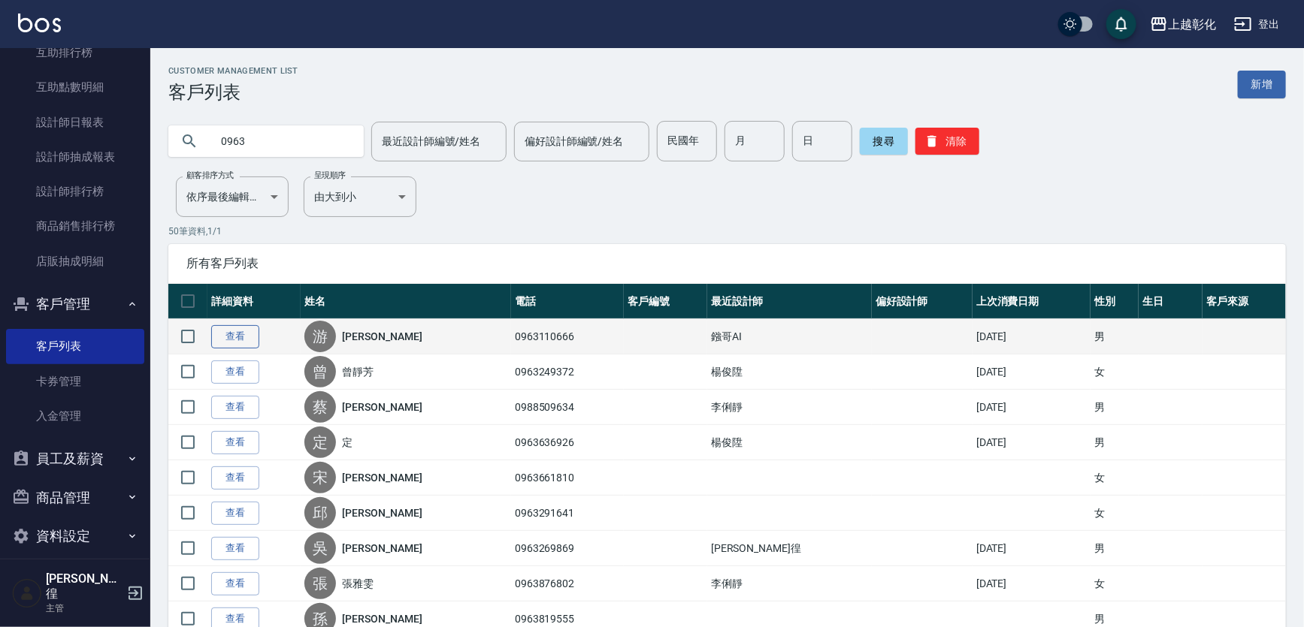
click at [252, 343] on link "查看" at bounding box center [235, 336] width 48 height 23
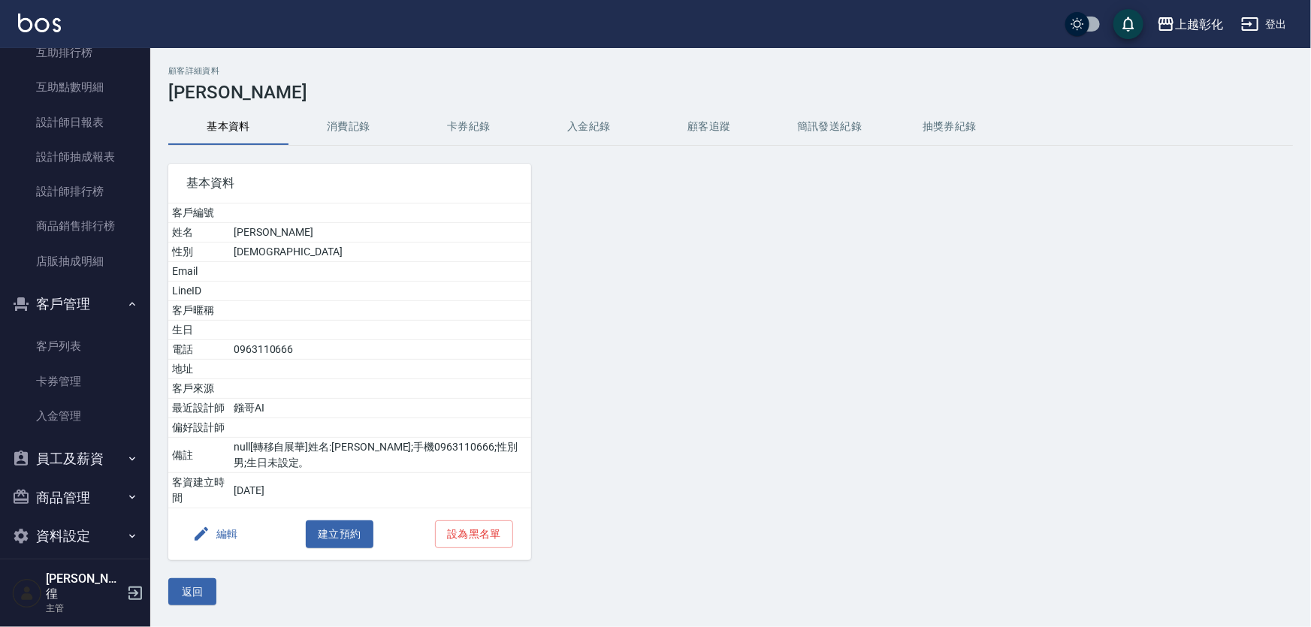
click at [598, 136] on button "入金紀錄" at bounding box center [589, 127] width 120 height 36
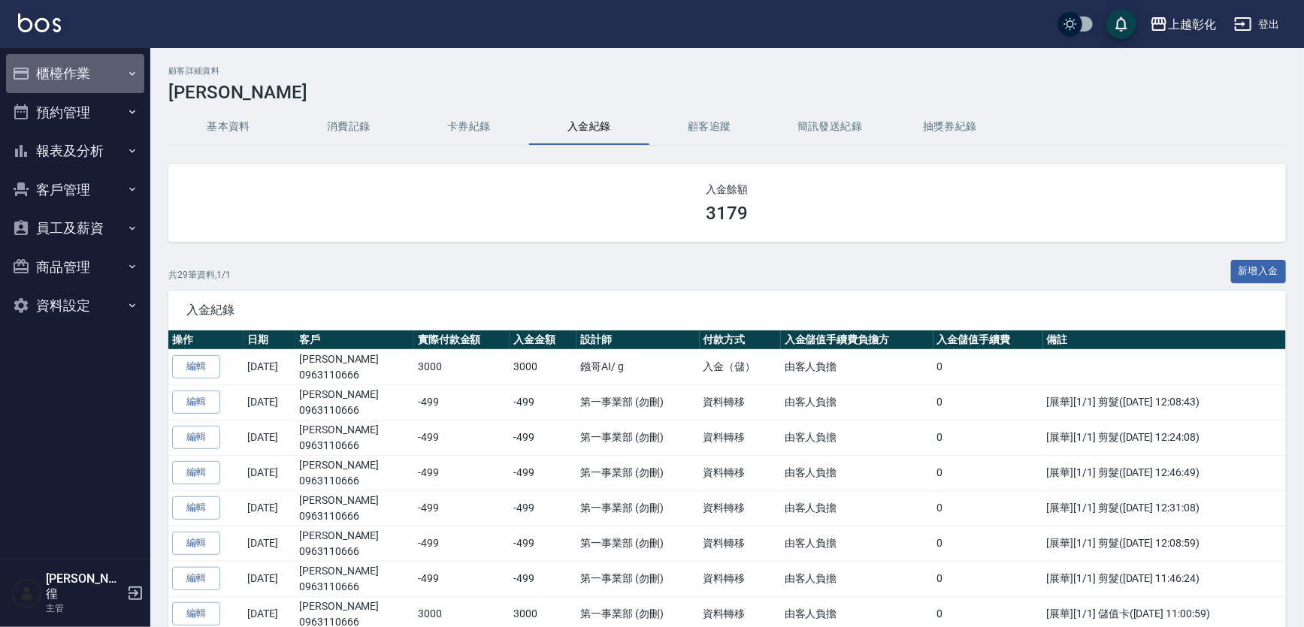
click at [93, 88] on button "櫃檯作業" at bounding box center [75, 73] width 138 height 39
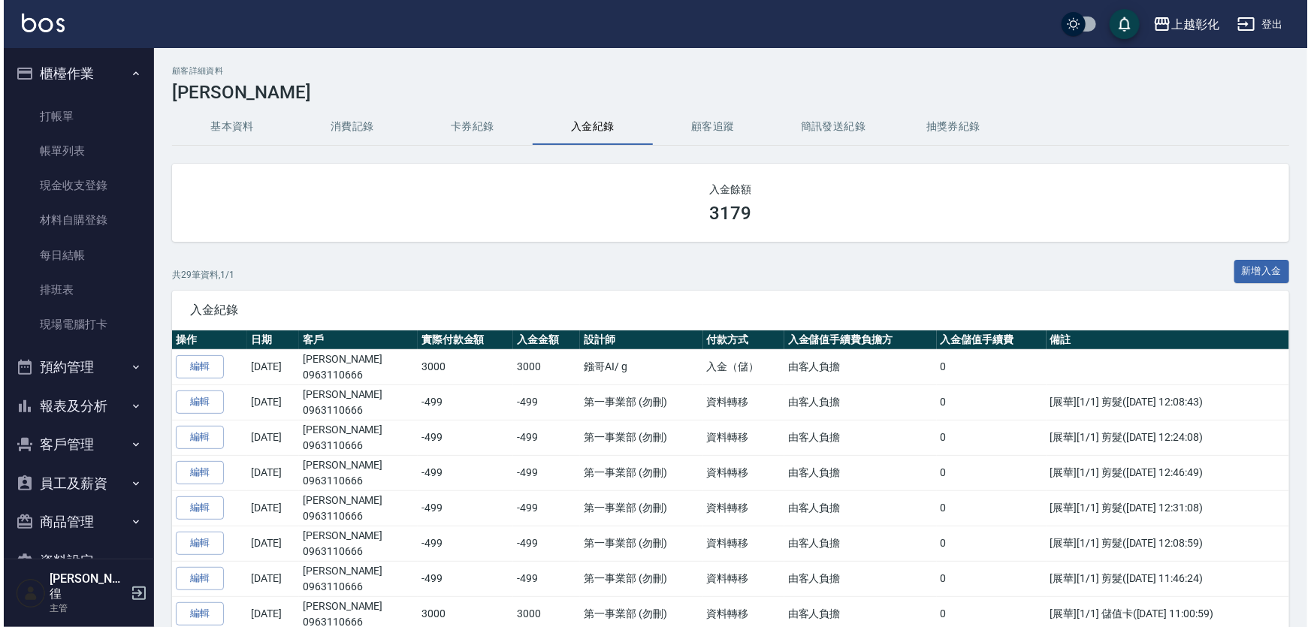
scroll to position [25, 0]
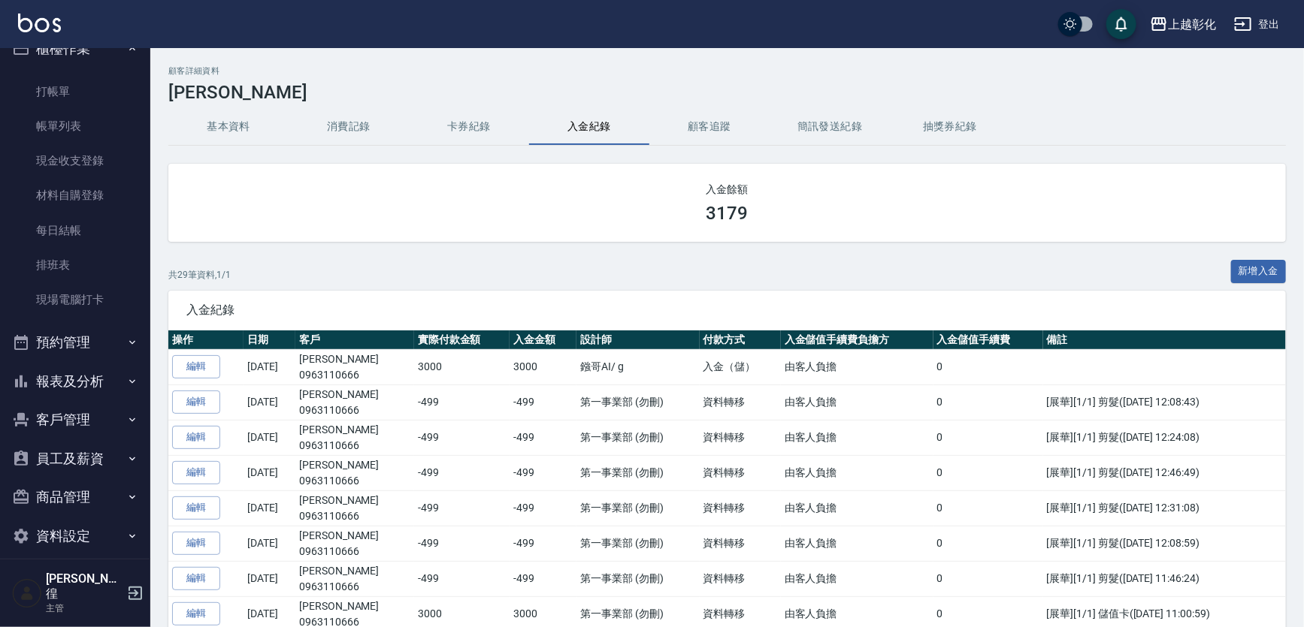
click at [60, 436] on button "客戶管理" at bounding box center [75, 419] width 138 height 39
click at [103, 465] on link "客戶列表" at bounding box center [75, 463] width 138 height 35
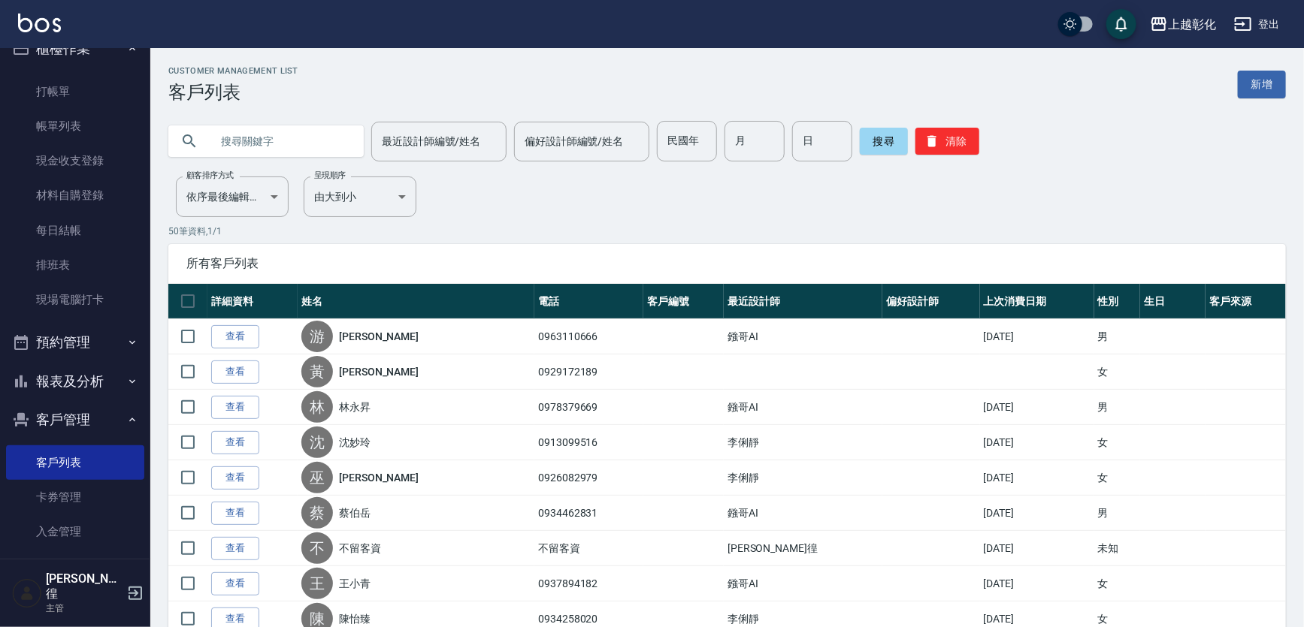
click at [328, 143] on input "text" at bounding box center [280, 141] width 141 height 41
type input "0963110666"
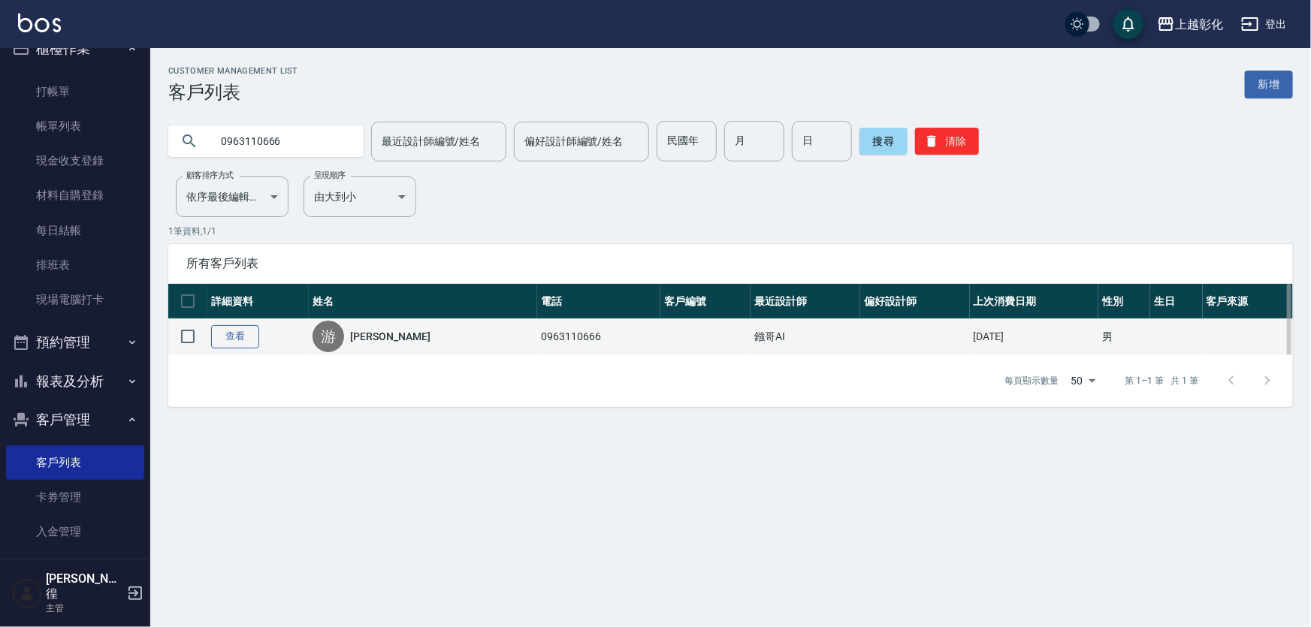
click at [255, 347] on link "查看" at bounding box center [235, 336] width 48 height 23
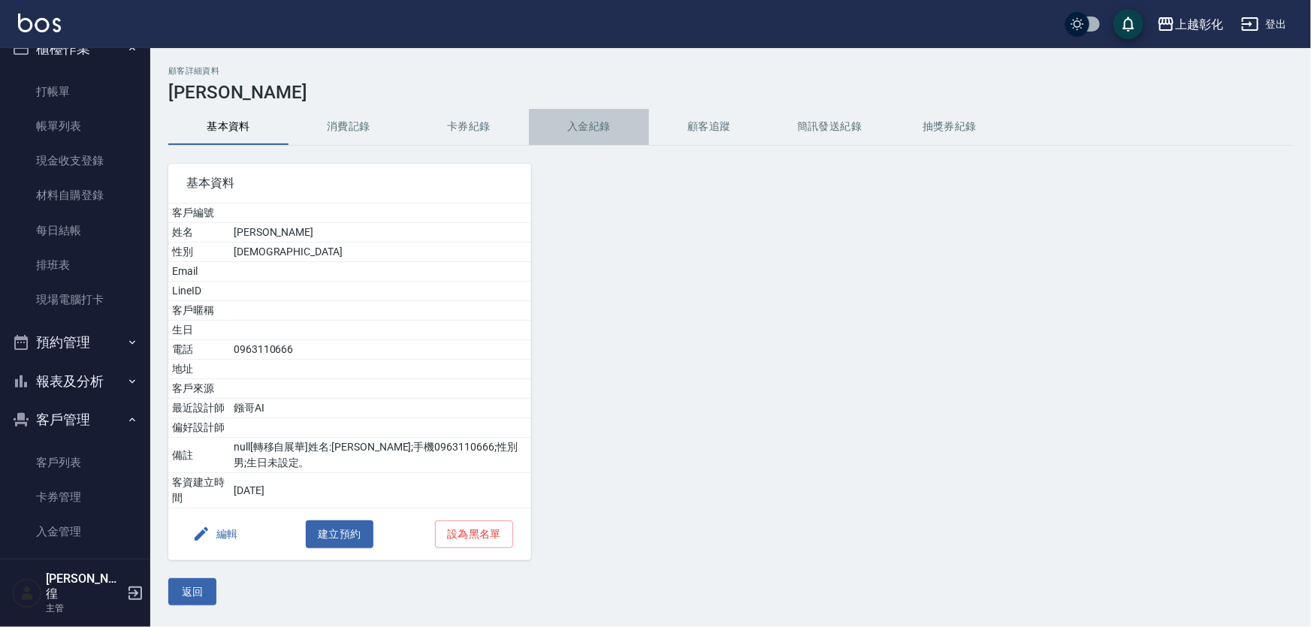
drag, startPoint x: 603, startPoint y: 128, endPoint x: 622, endPoint y: 147, distance: 27.1
click at [602, 128] on button "入金紀錄" at bounding box center [589, 127] width 120 height 36
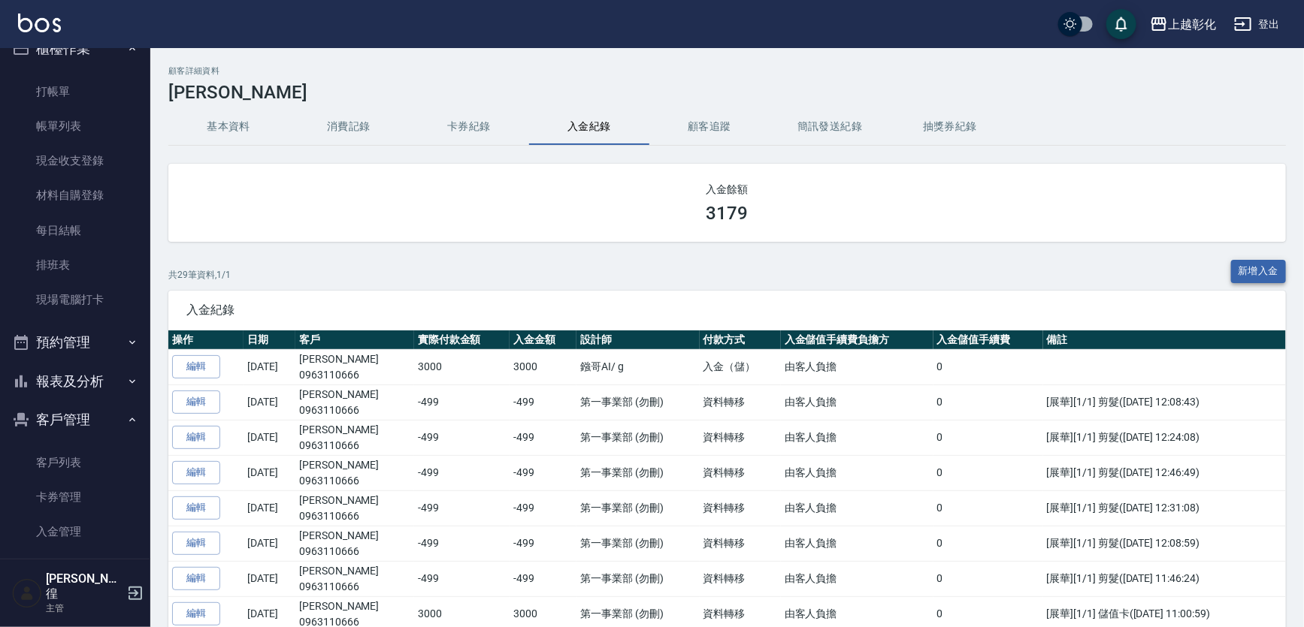
click at [1262, 266] on button "新增入金" at bounding box center [1259, 271] width 56 height 23
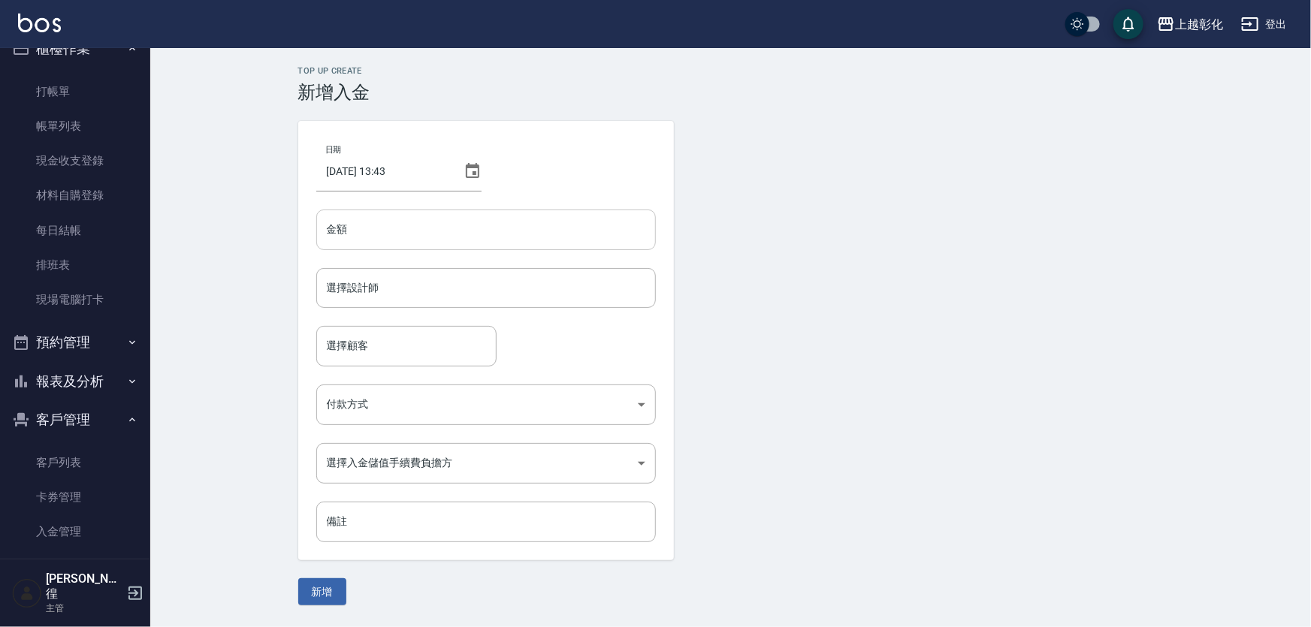
click at [503, 216] on input "金額" at bounding box center [486, 230] width 340 height 41
type input "-499"
click at [665, 258] on div "日期 2025/08/19 13:43 金額 -499 金額 選擇設計師 選擇設計師 選擇顧客 選擇顧客 付款方式 ​ 付款方式 選擇入金儲值手續費負擔方 ​…" at bounding box center [486, 341] width 376 height 440
click at [527, 292] on input "選擇設計師" at bounding box center [486, 288] width 326 height 26
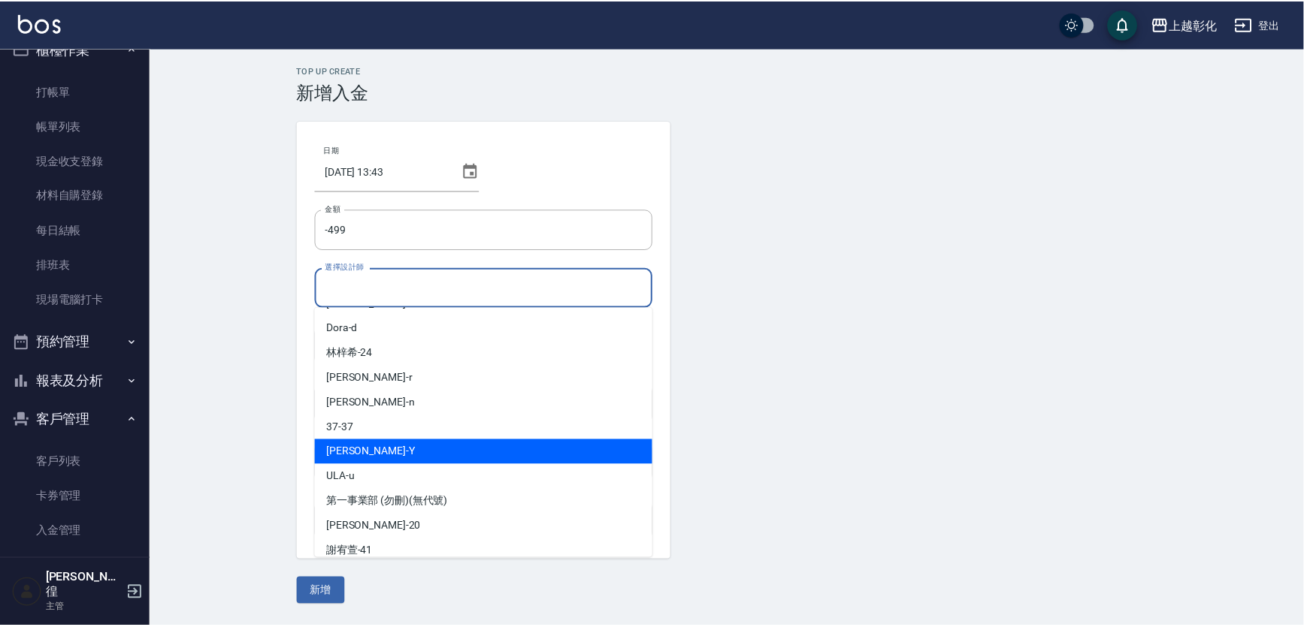
scroll to position [107, 0]
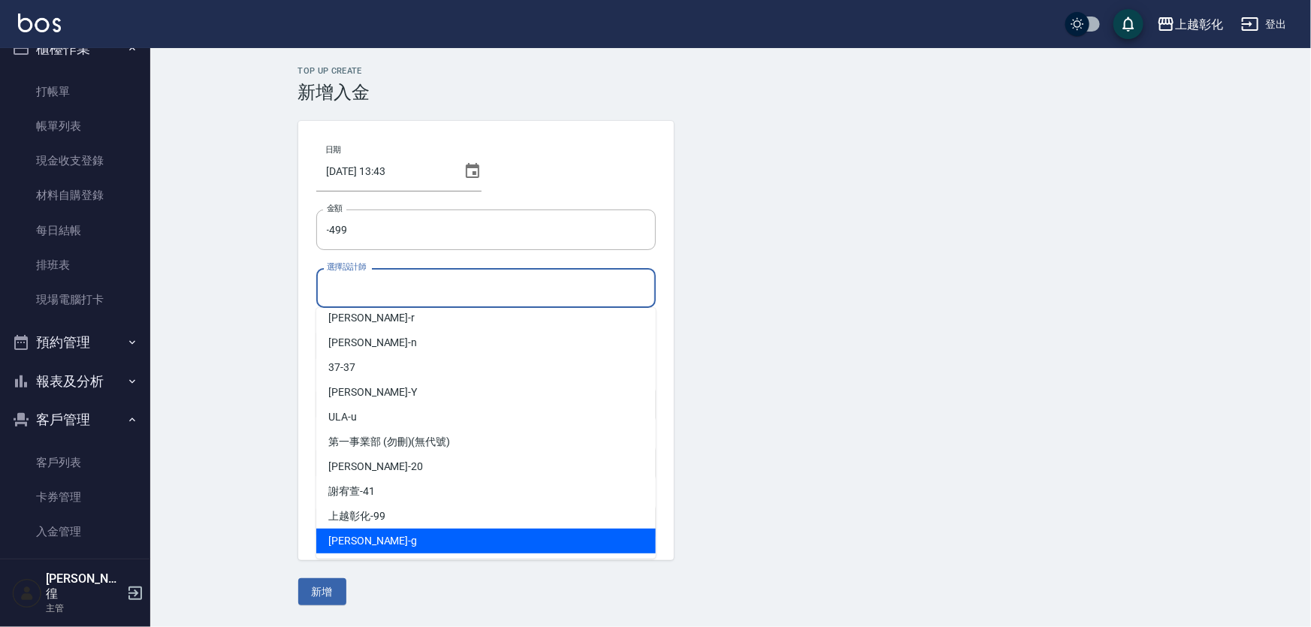
click at [353, 541] on span "Gary -g" at bounding box center [372, 541] width 89 height 16
type input "Gary-g"
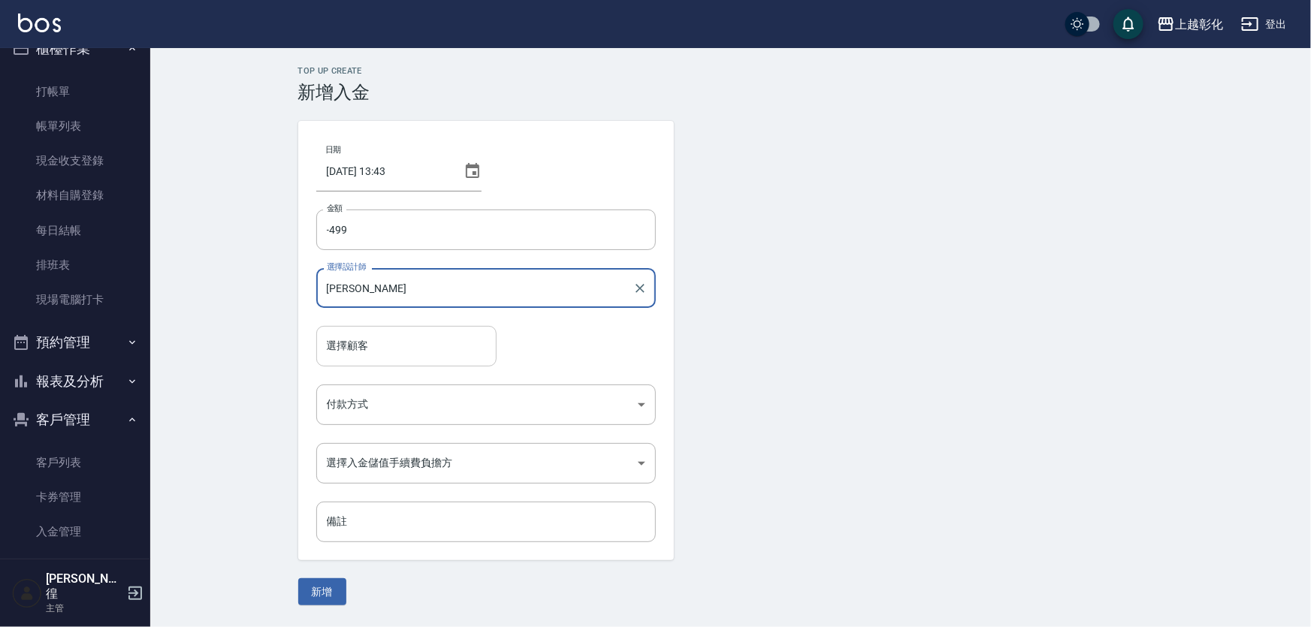
click at [413, 340] on input "選擇顧客" at bounding box center [406, 346] width 167 height 26
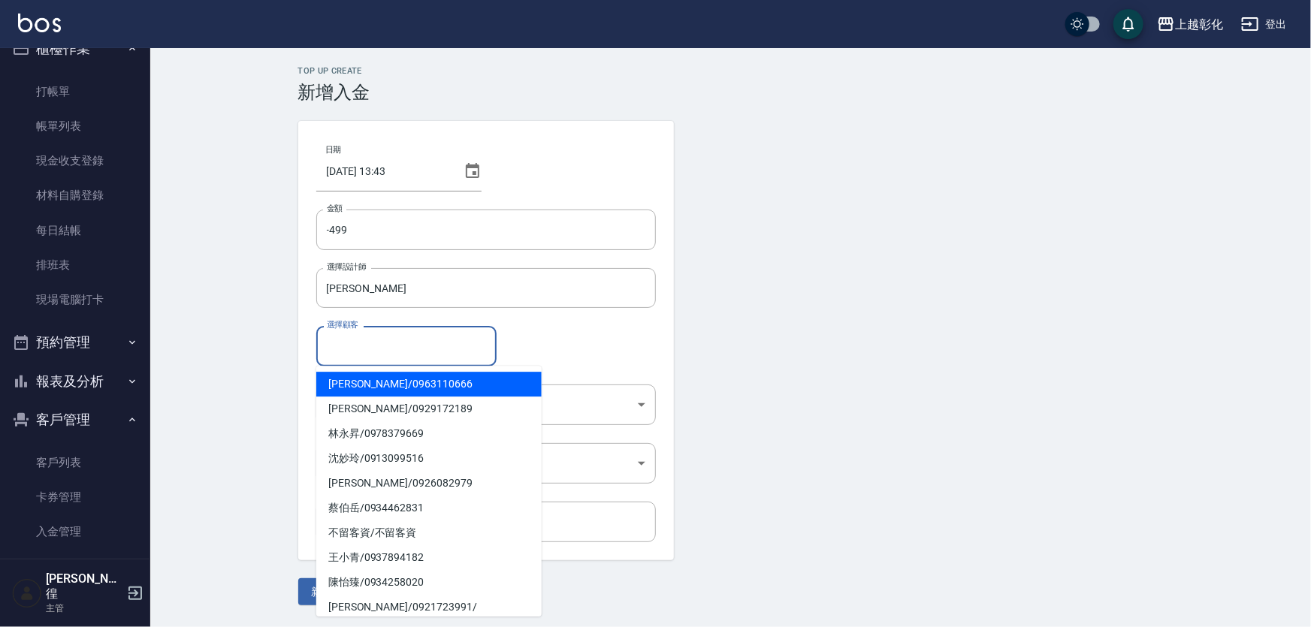
click at [382, 388] on span "游竣凱 / 0963110666" at bounding box center [428, 384] width 225 height 25
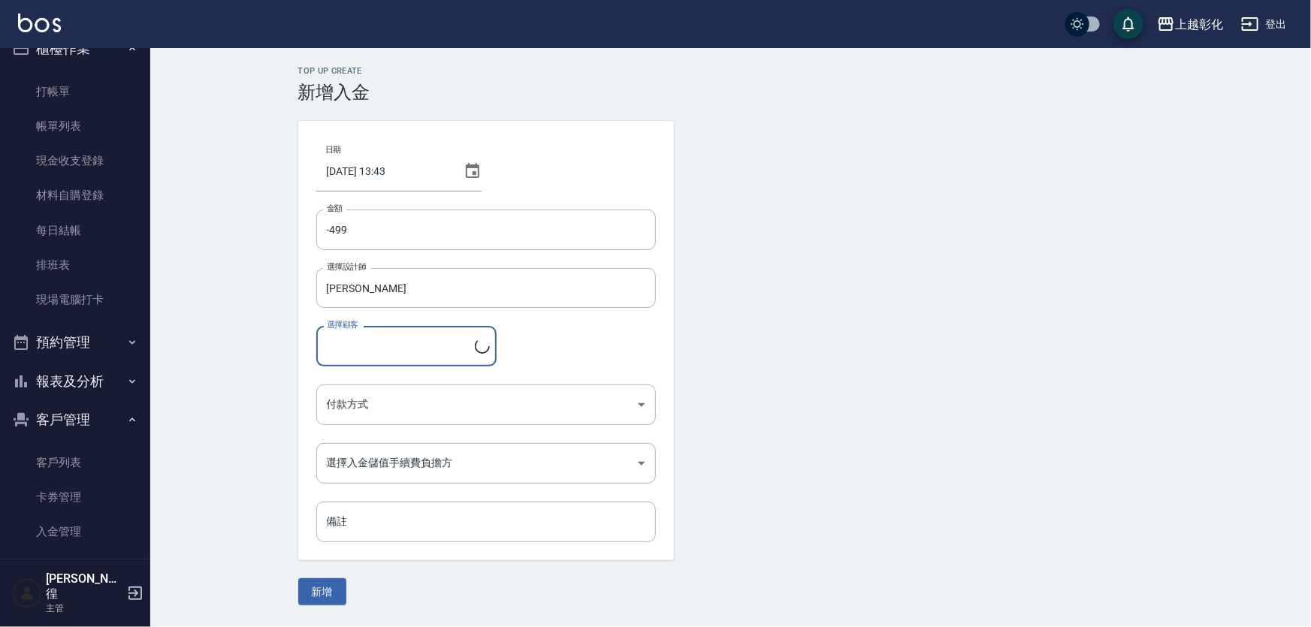
type input "游竣凱/0963110666"
click at [382, 393] on body "上越彰化 登出 櫃檯作業 打帳單 帳單列表 現金收支登錄 材料自購登錄 每日結帳 排班表 現場電腦打卡 預約管理 預約管理 單日預約紀錄 單週預約紀錄 報表及…" at bounding box center [655, 313] width 1311 height 627
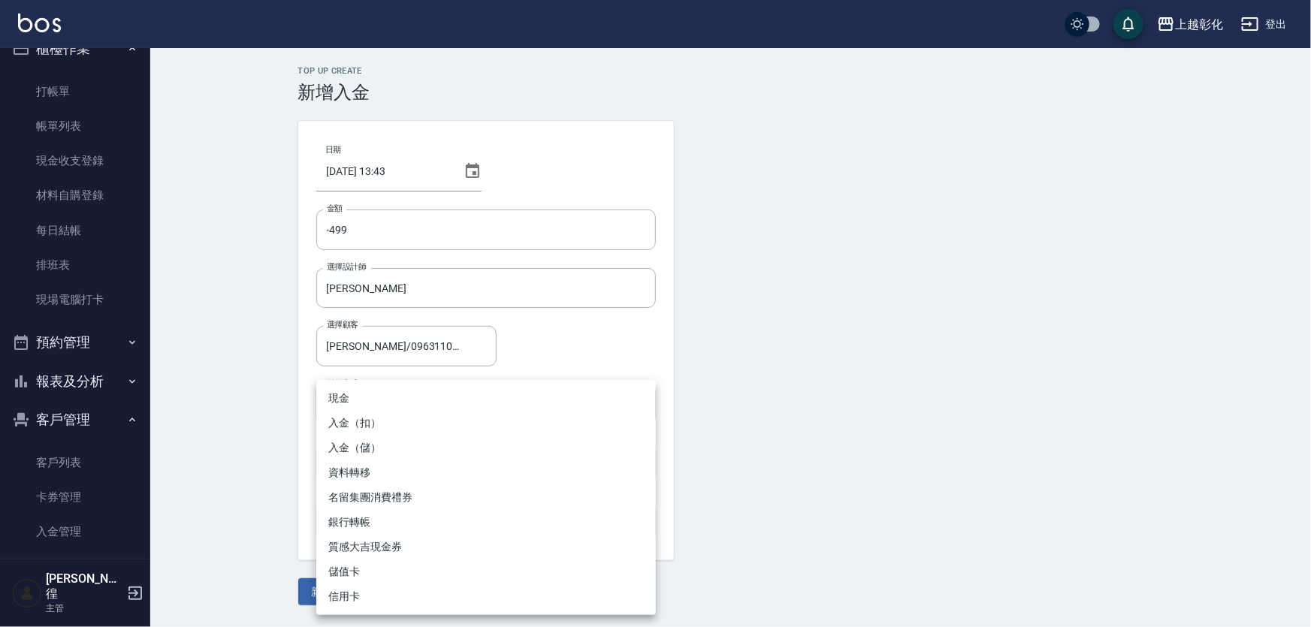
click at [373, 432] on li "入金（扣）" at bounding box center [486, 423] width 340 height 25
type input "入金（扣）"
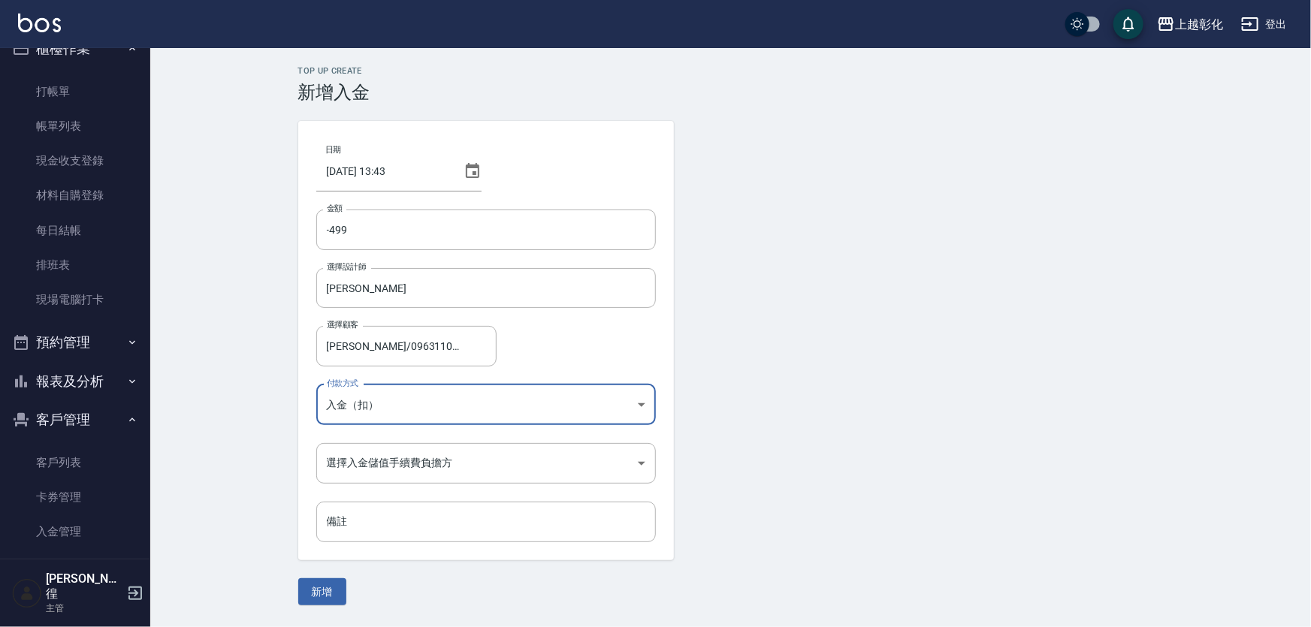
click at [940, 330] on form "日期 2025/08/19 13:43 金額 -499 金額 選擇設計師 Gary-g 選擇設計師 選擇顧客 游竣凱/0963110666 選擇顧客 付款方式…" at bounding box center [731, 363] width 866 height 485
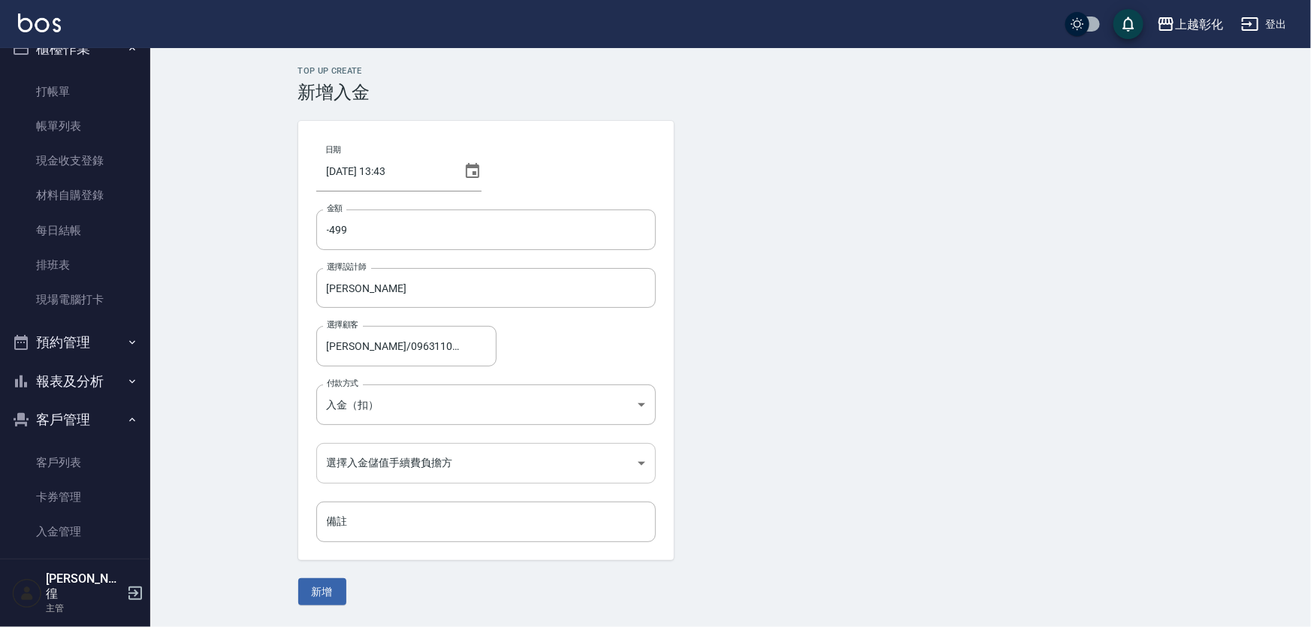
click at [414, 455] on body "上越彰化 登出 櫃檯作業 打帳單 帳單列表 現金收支登錄 材料自購登錄 每日結帳 排班表 現場電腦打卡 預約管理 預約管理 單日預約紀錄 單週預約紀錄 報表及…" at bounding box center [655, 313] width 1311 height 627
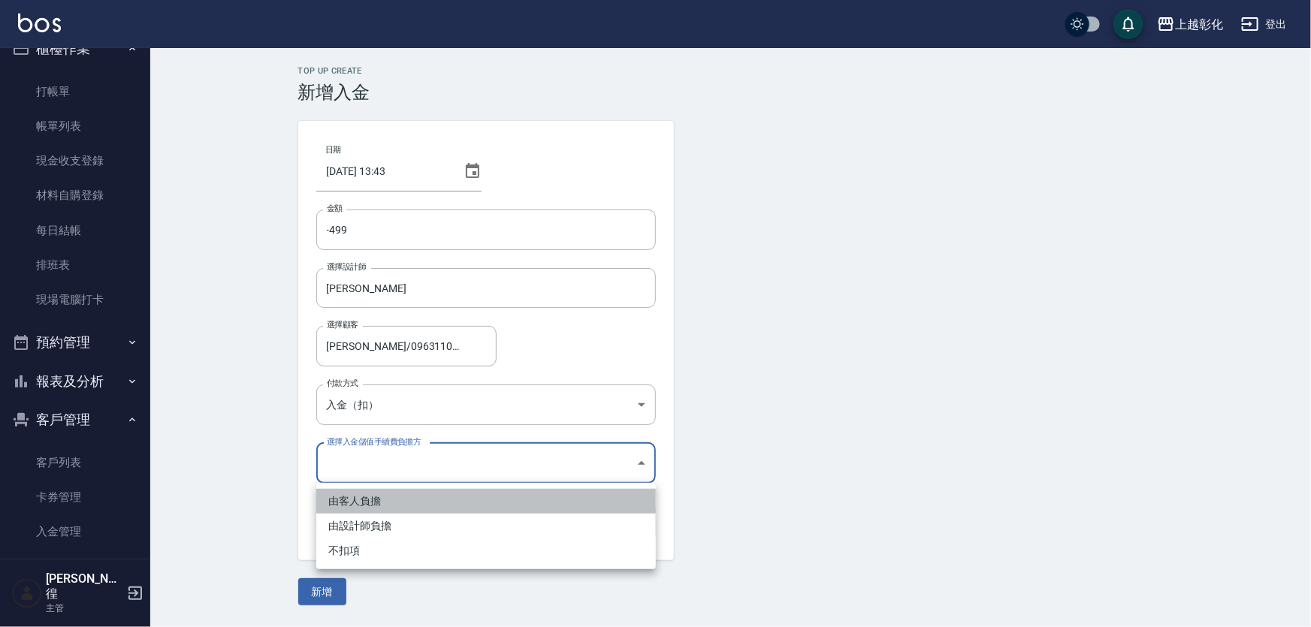
click at [373, 496] on li "由客人負擔" at bounding box center [486, 501] width 340 height 25
type input "BYCUSTOMER"
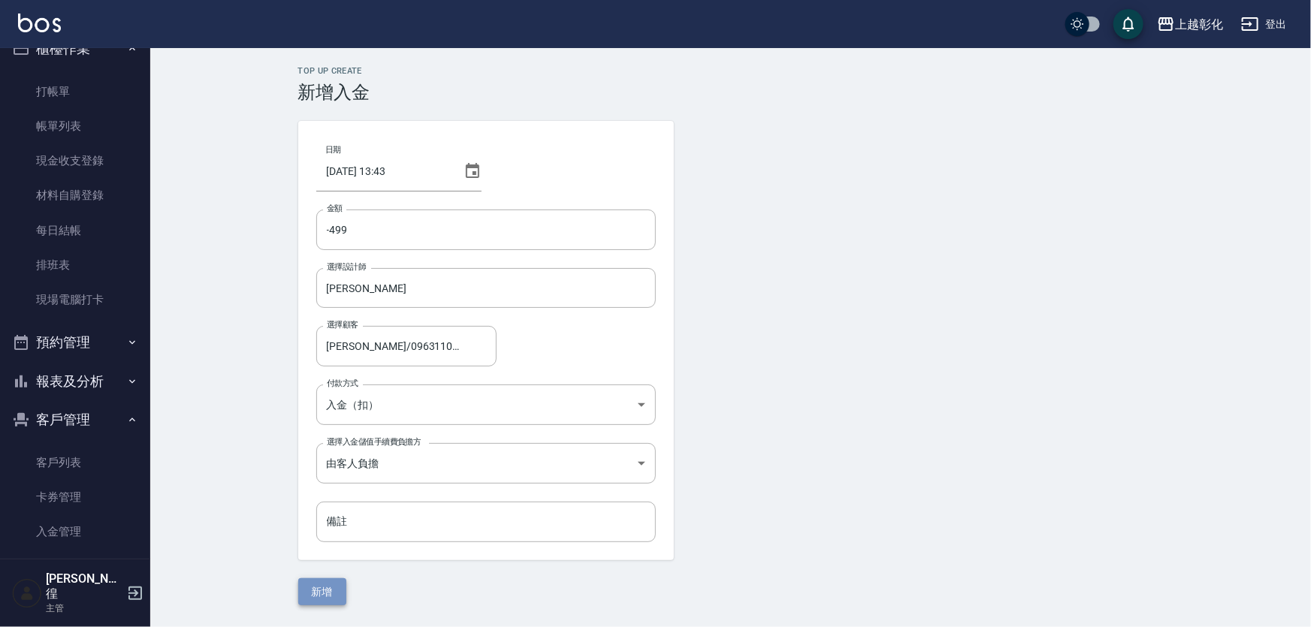
click at [330, 586] on button "新增" at bounding box center [322, 593] width 48 height 28
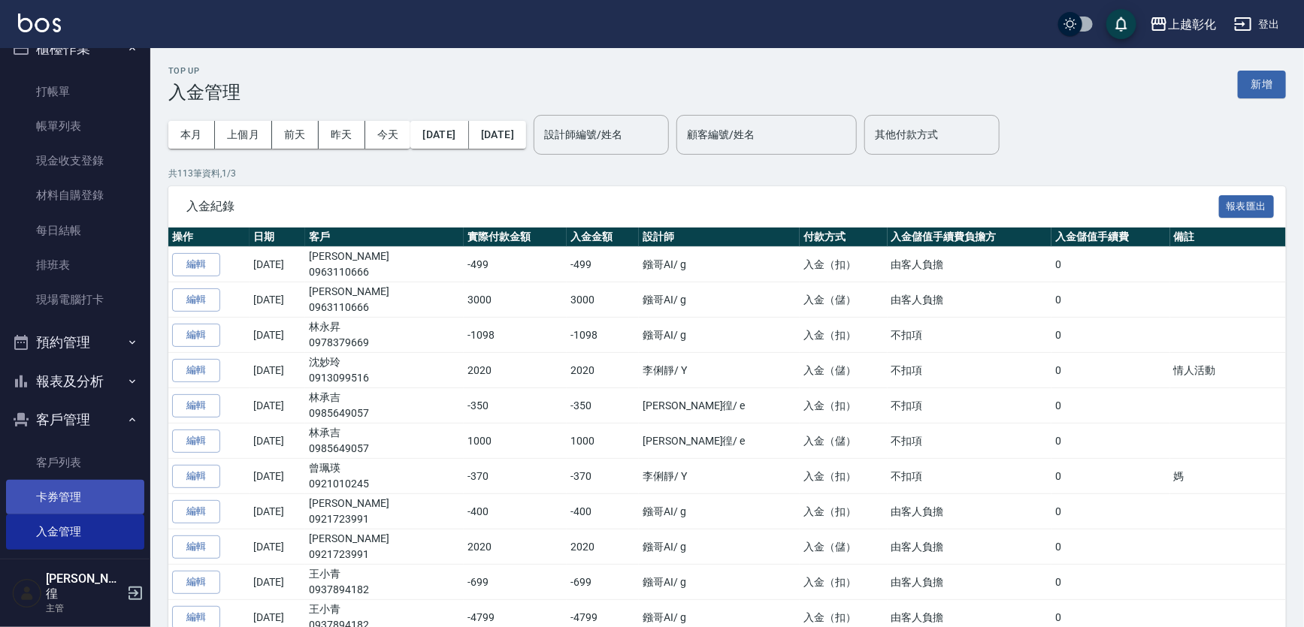
click at [91, 481] on link "卡券管理" at bounding box center [75, 497] width 138 height 35
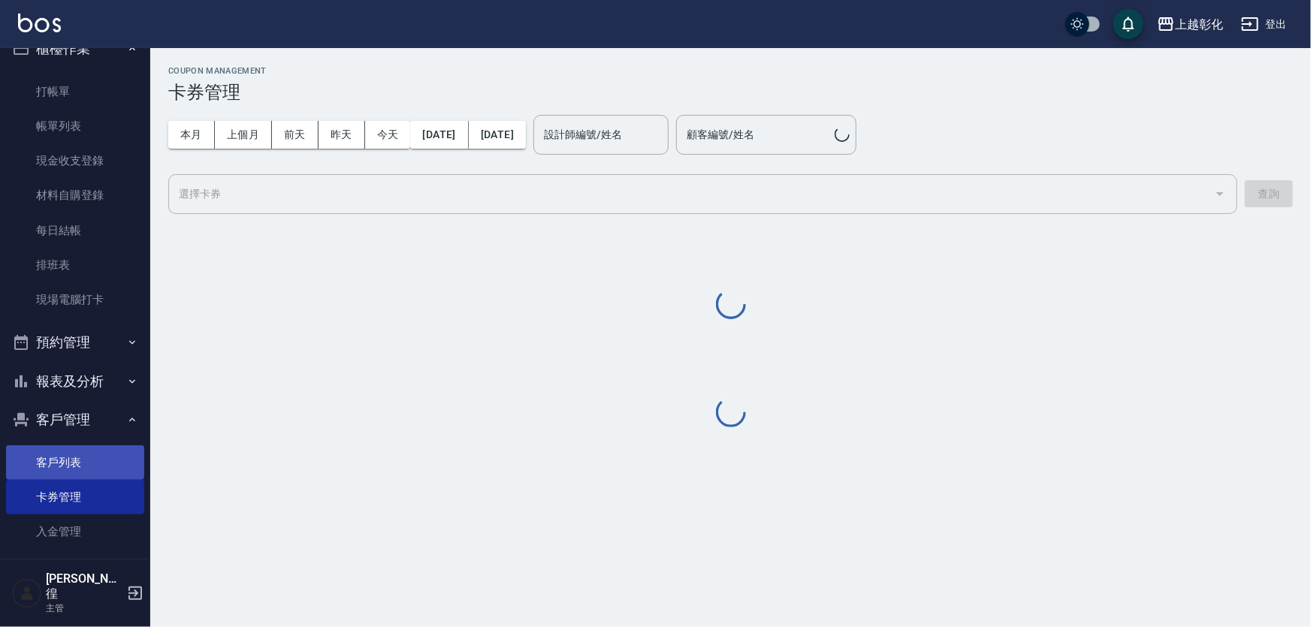
click at [94, 469] on link "客戶列表" at bounding box center [75, 463] width 138 height 35
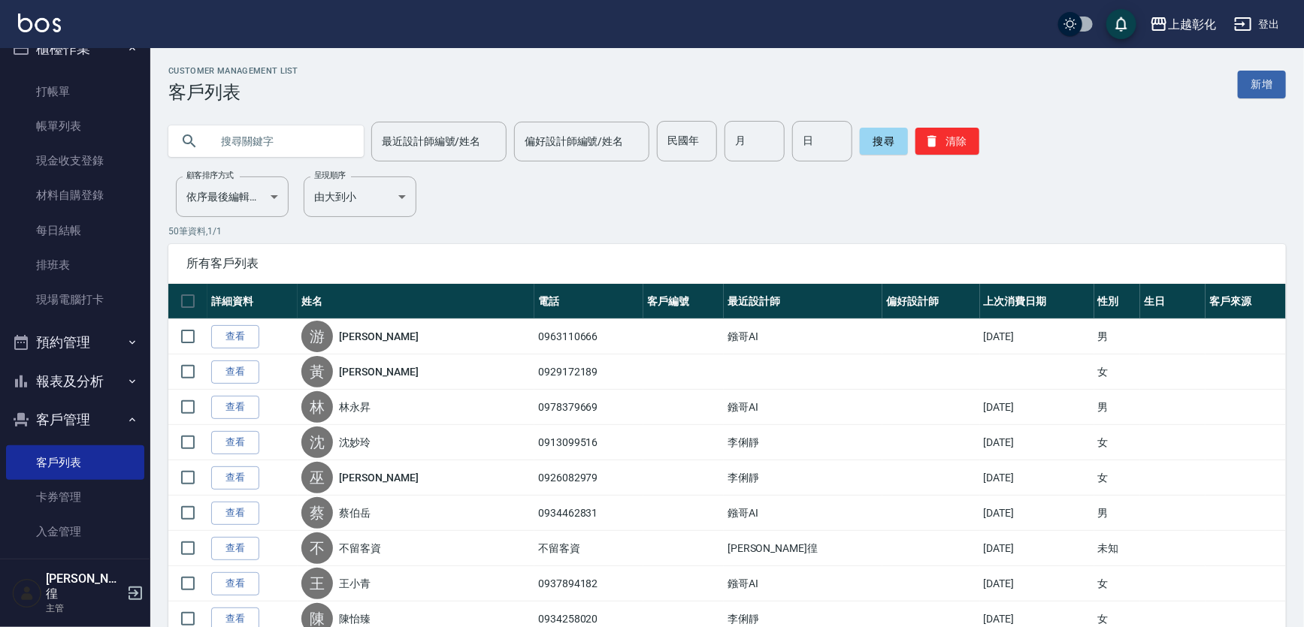
click at [316, 146] on input "text" at bounding box center [280, 141] width 141 height 41
type input "0"
click at [238, 348] on link "查看" at bounding box center [235, 336] width 48 height 23
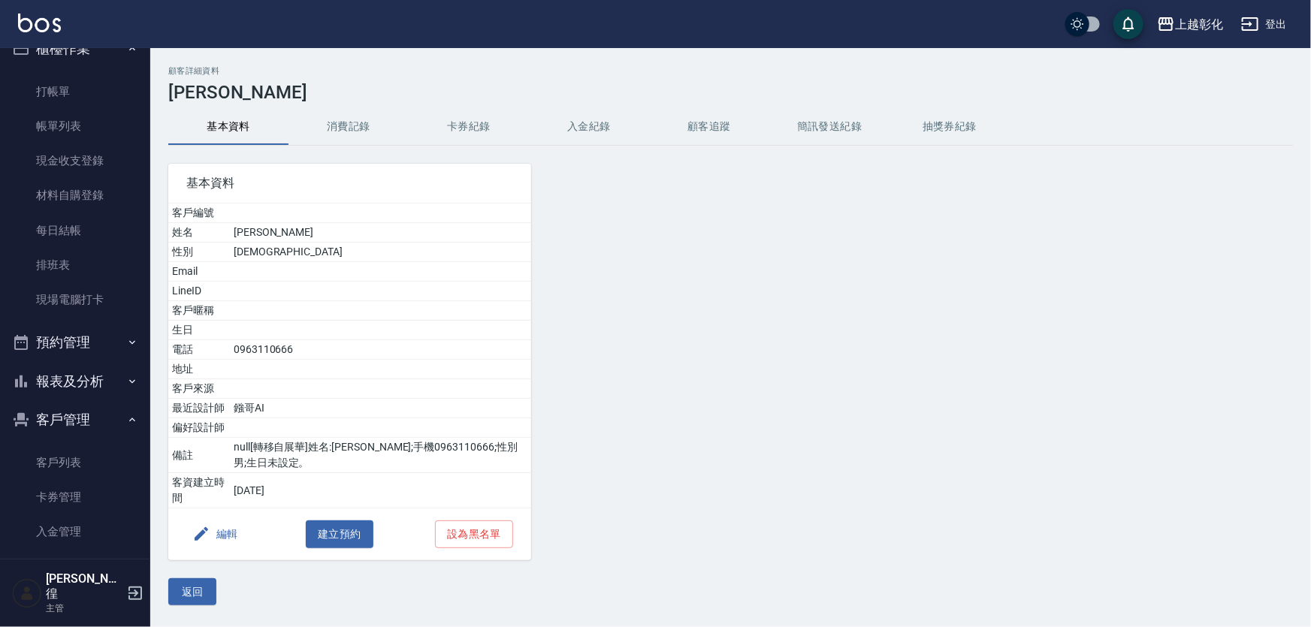
click at [606, 132] on button "入金紀錄" at bounding box center [589, 127] width 120 height 36
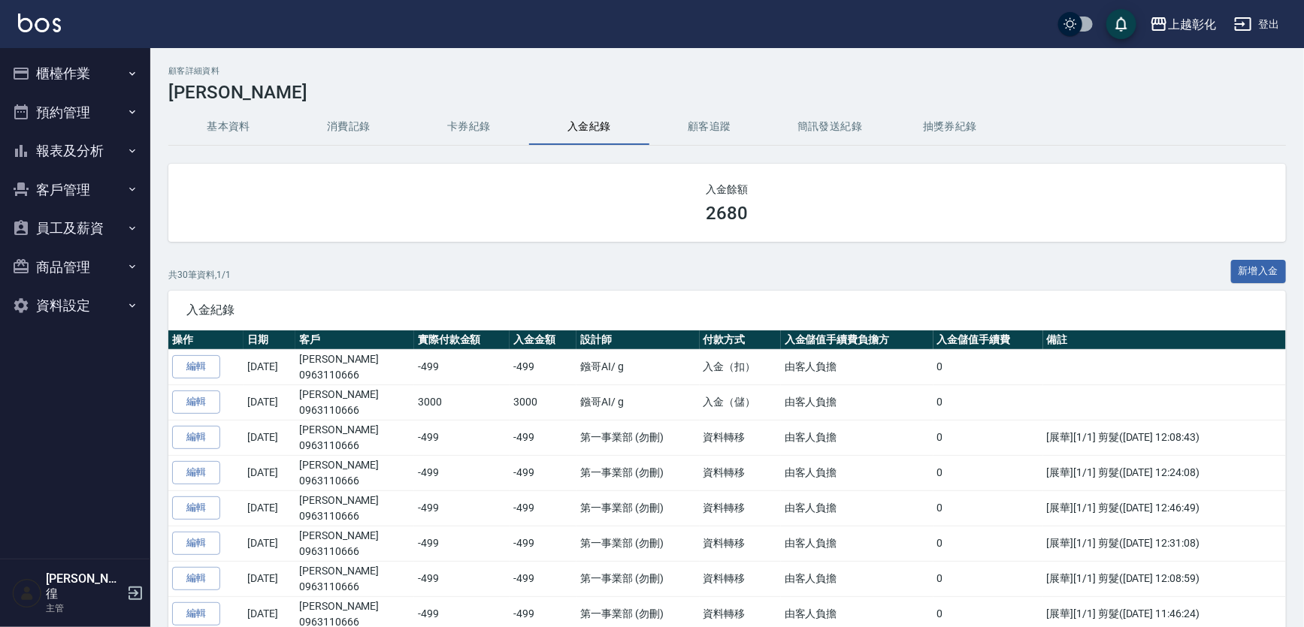
click at [125, 59] on button "櫃檯作業" at bounding box center [75, 73] width 138 height 39
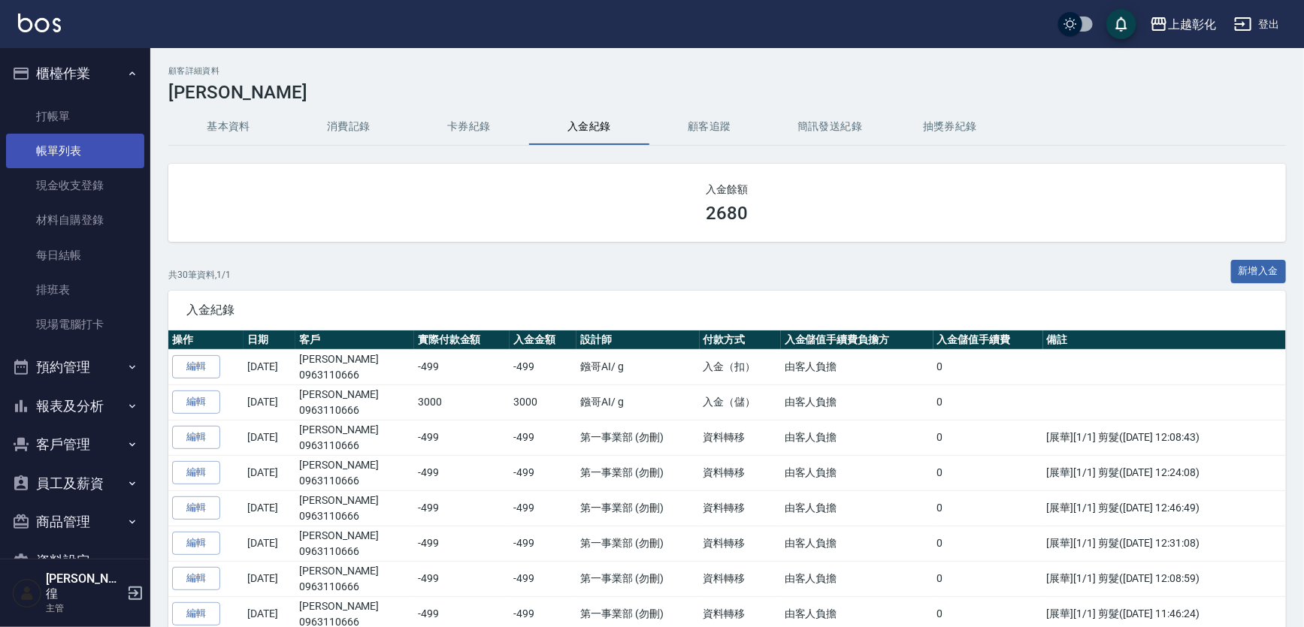
click at [111, 143] on link "帳單列表" at bounding box center [75, 151] width 138 height 35
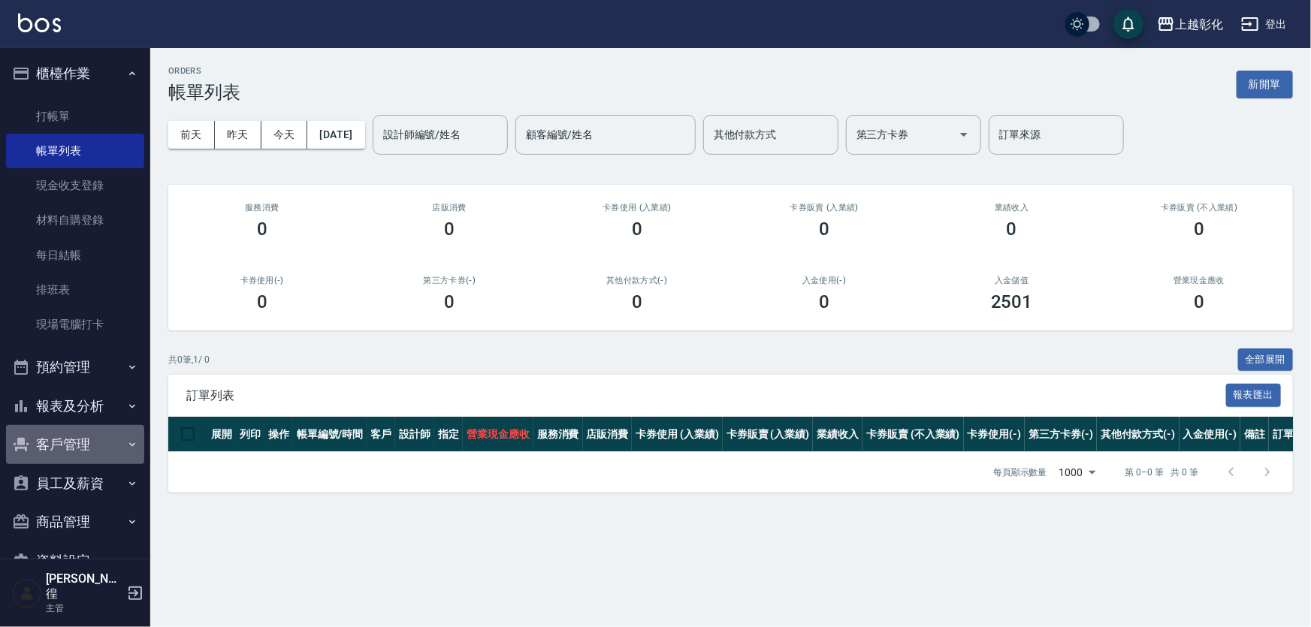
click at [103, 436] on button "客戶管理" at bounding box center [75, 444] width 138 height 39
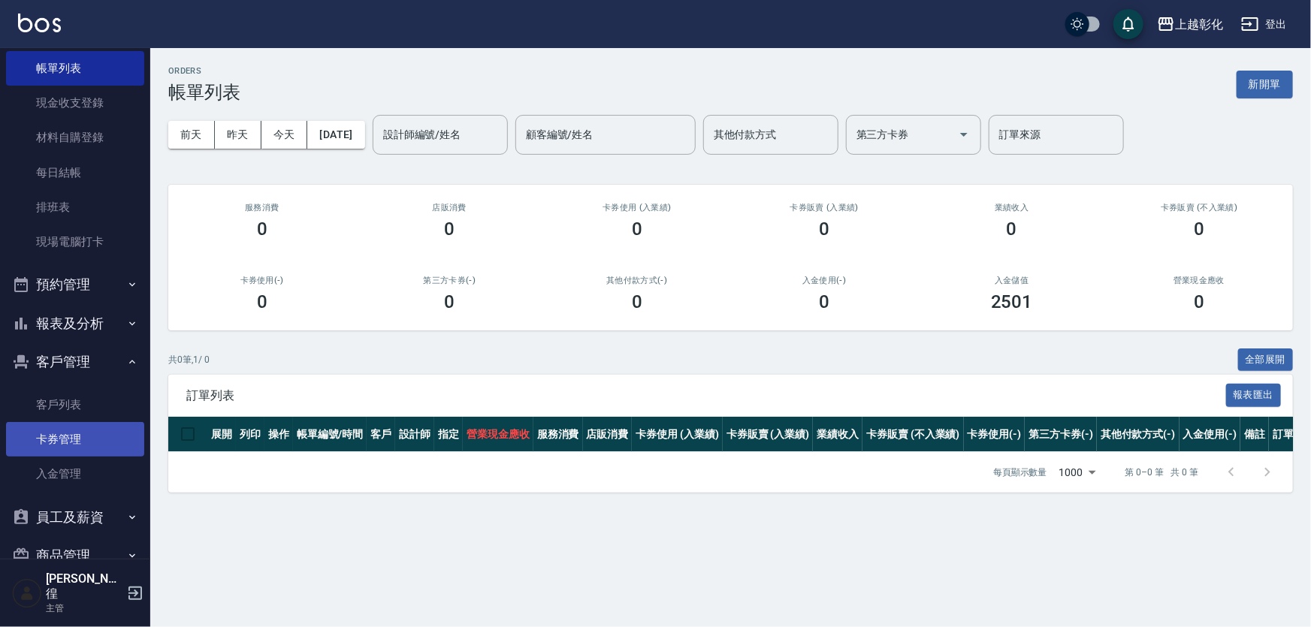
scroll to position [137, 0]
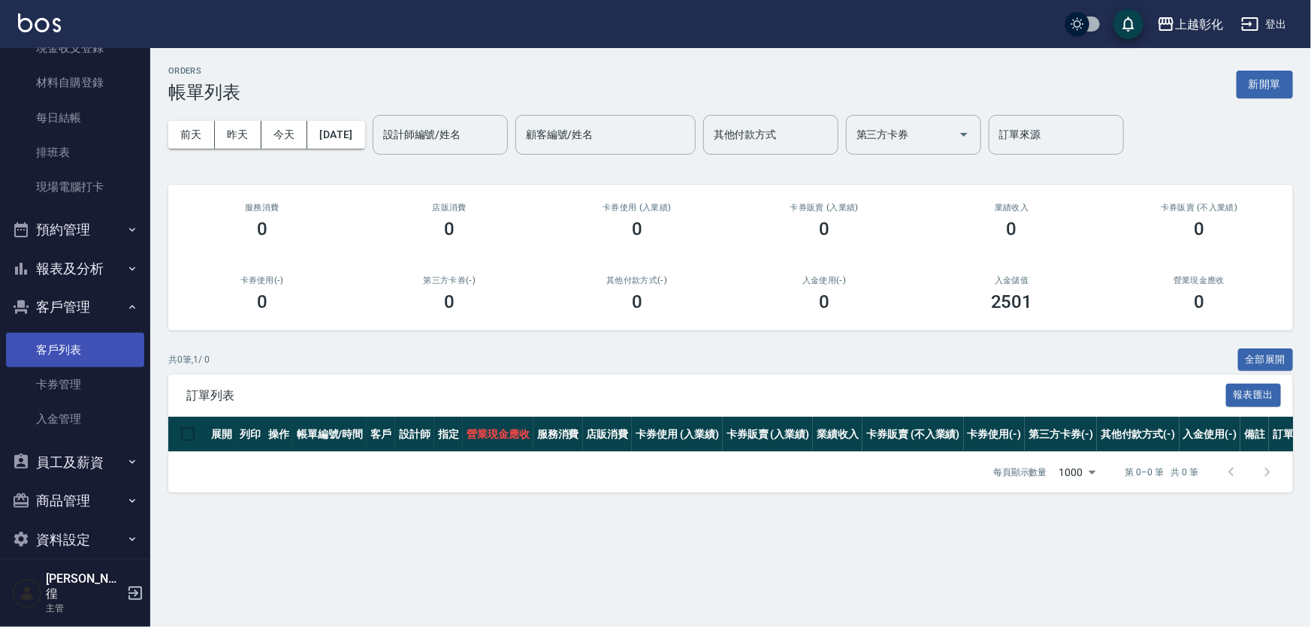
click at [108, 347] on link "客戶列表" at bounding box center [75, 350] width 138 height 35
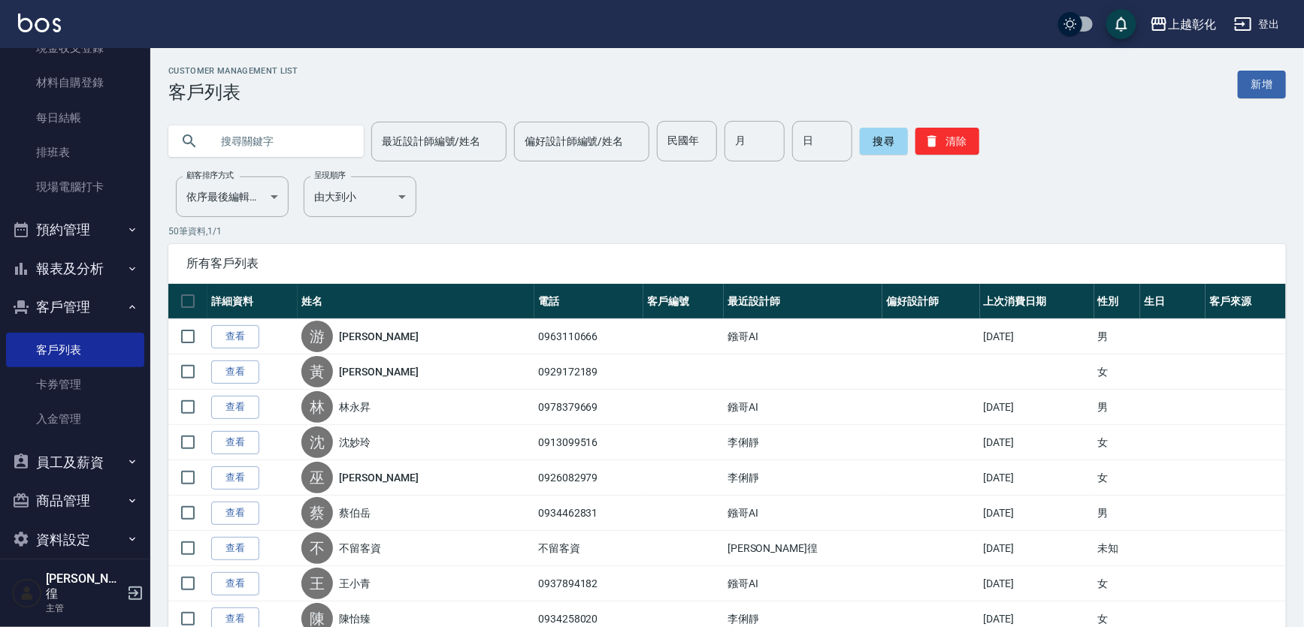
click at [243, 144] on input "text" at bounding box center [280, 141] width 141 height 41
type input "."
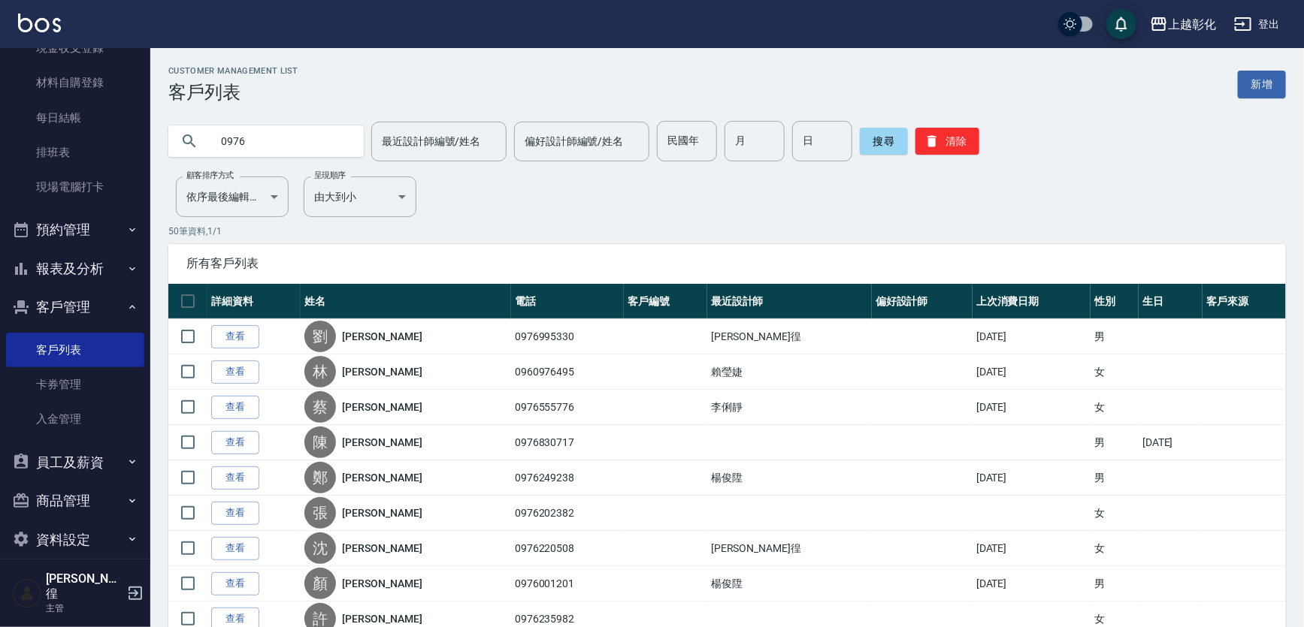
click at [295, 128] on input "0976" at bounding box center [280, 141] width 141 height 41
type input "0976318177"
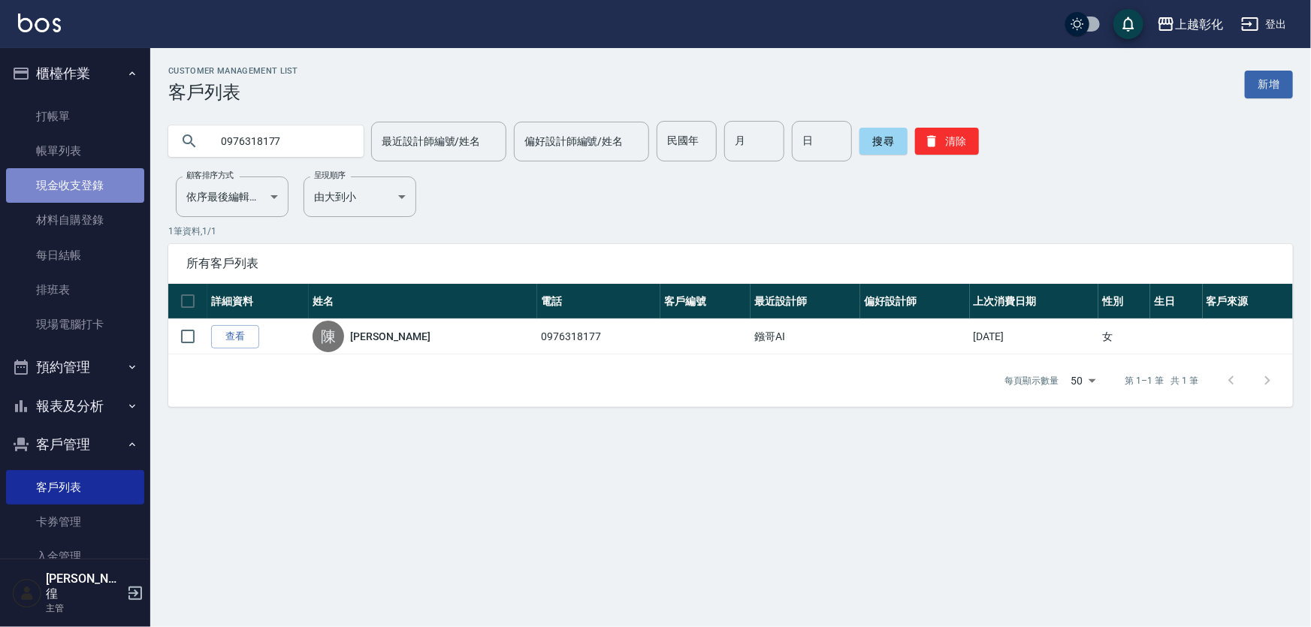
click at [83, 175] on link "現金收支登錄" at bounding box center [75, 185] width 138 height 35
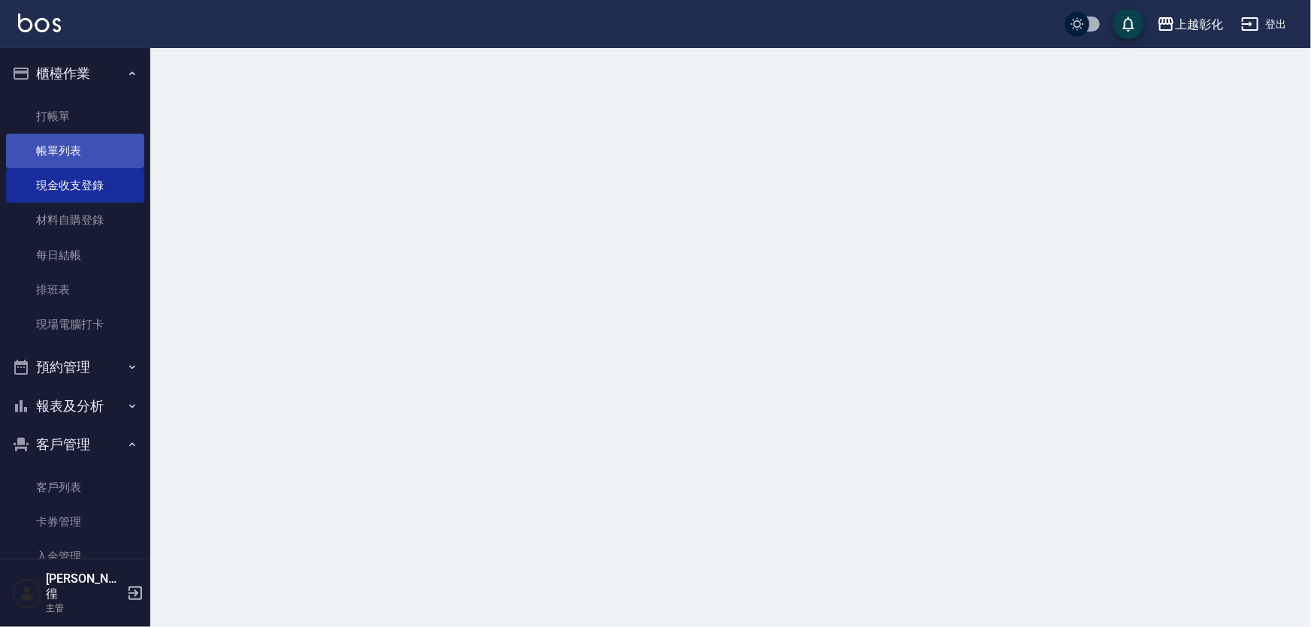
click at [88, 161] on link "帳單列表" at bounding box center [75, 151] width 138 height 35
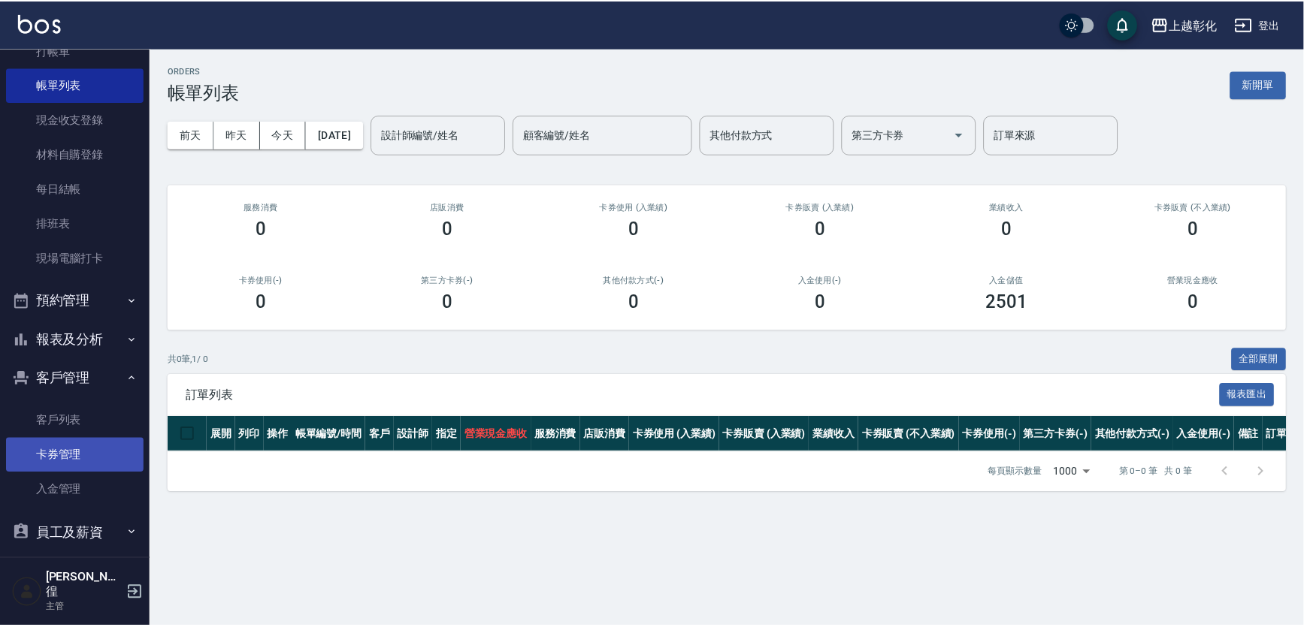
scroll to position [141, 0]
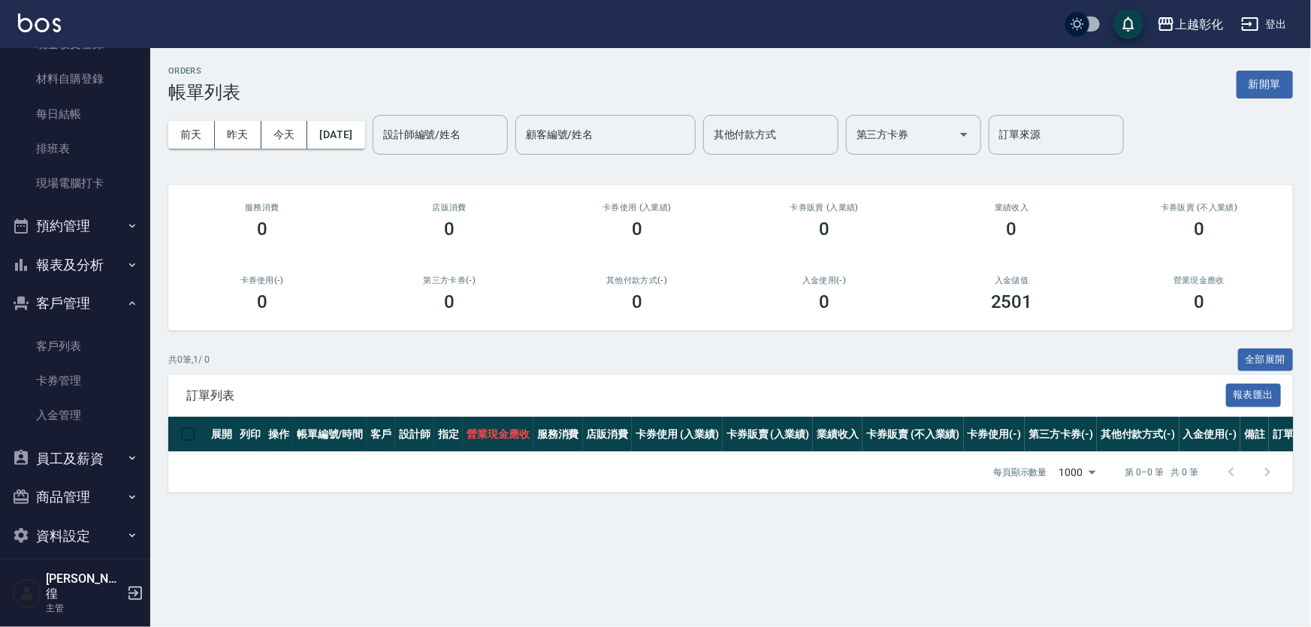
click at [96, 274] on button "報表及分析" at bounding box center [75, 265] width 138 height 39
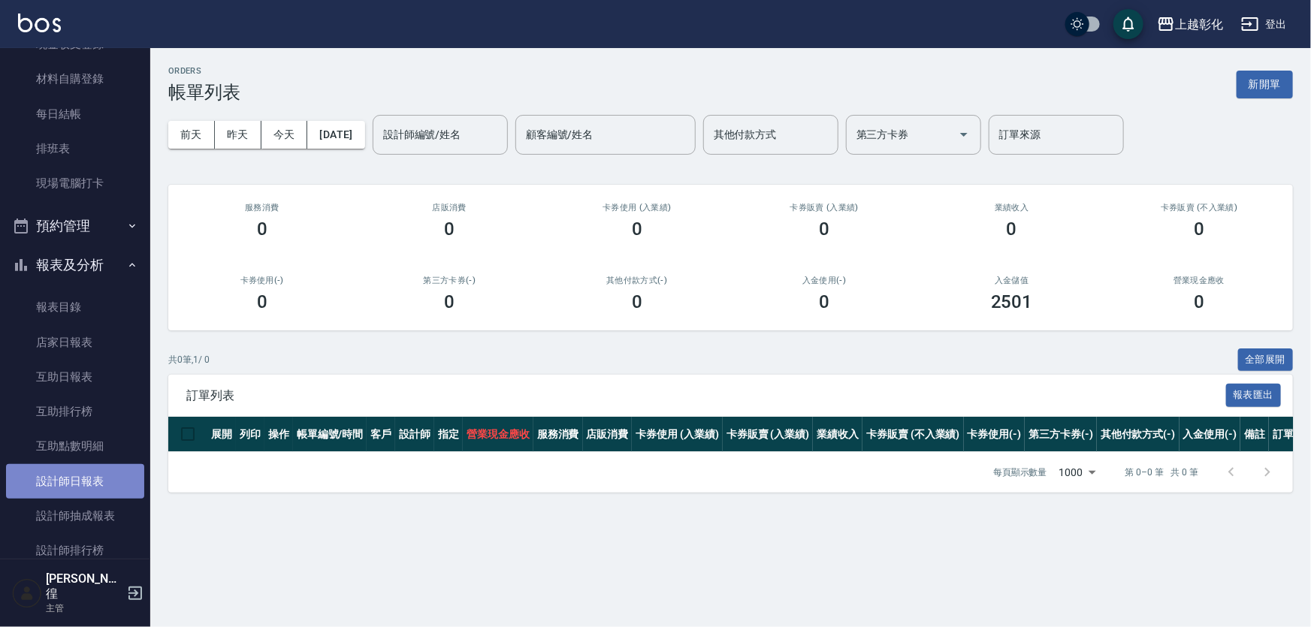
click at [95, 481] on link "設計師日報表" at bounding box center [75, 481] width 138 height 35
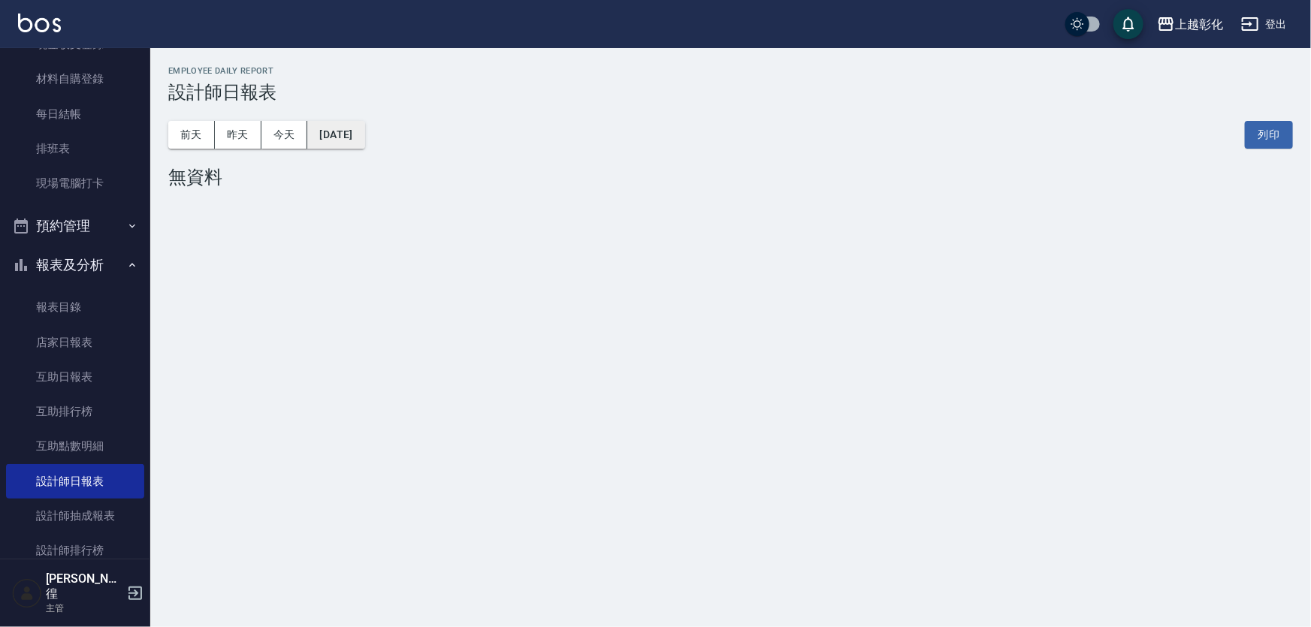
click at [355, 124] on button "[DATE]" at bounding box center [335, 135] width 57 height 28
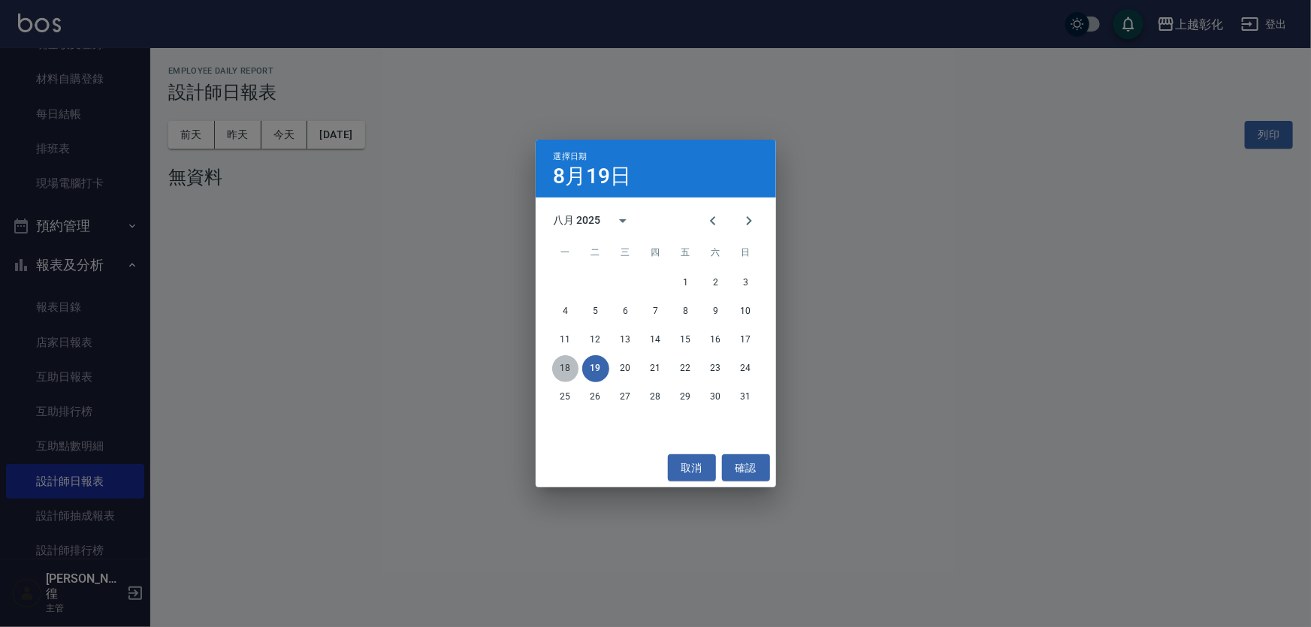
click at [557, 364] on button "18" at bounding box center [565, 368] width 27 height 27
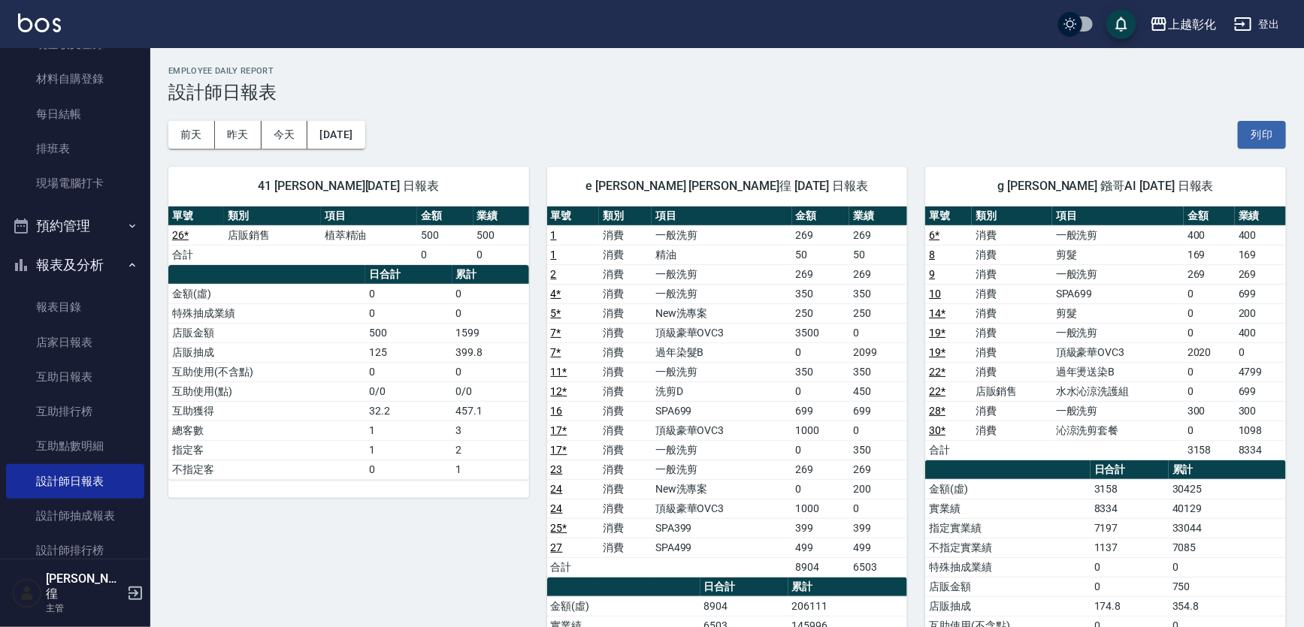
click at [718, 512] on td "頂級豪華OVC3" at bounding box center [721, 509] width 140 height 20
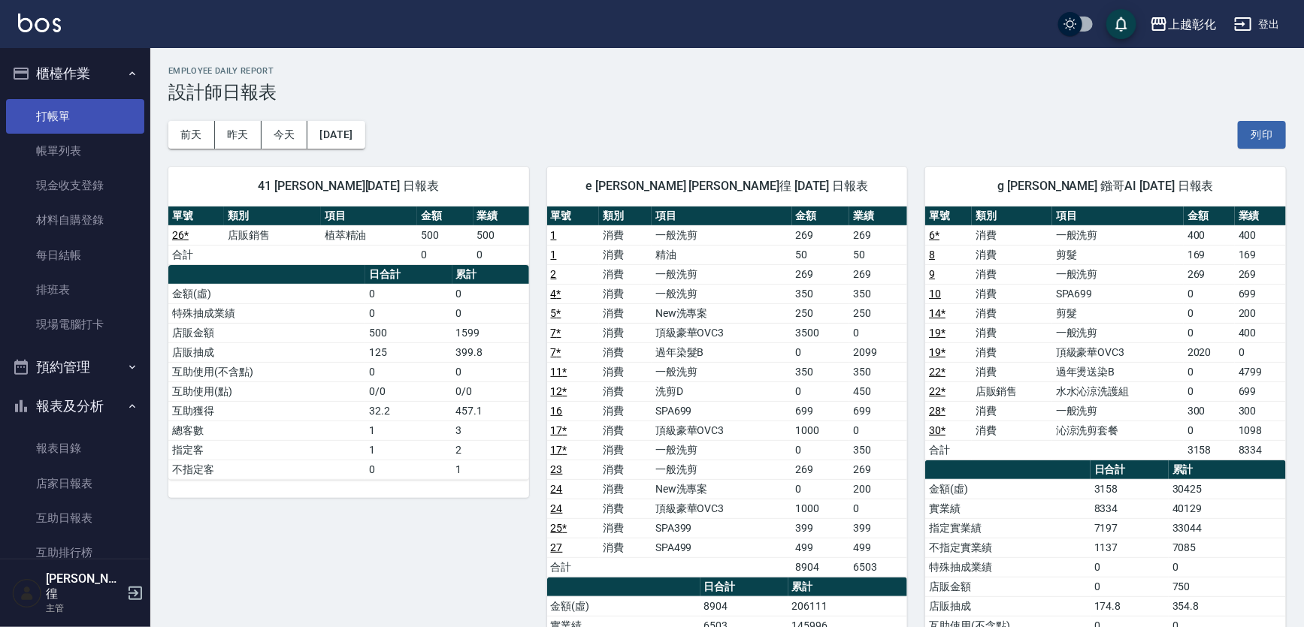
click at [50, 115] on link "打帳單" at bounding box center [75, 116] width 138 height 35
